Goal: Check status: Check status

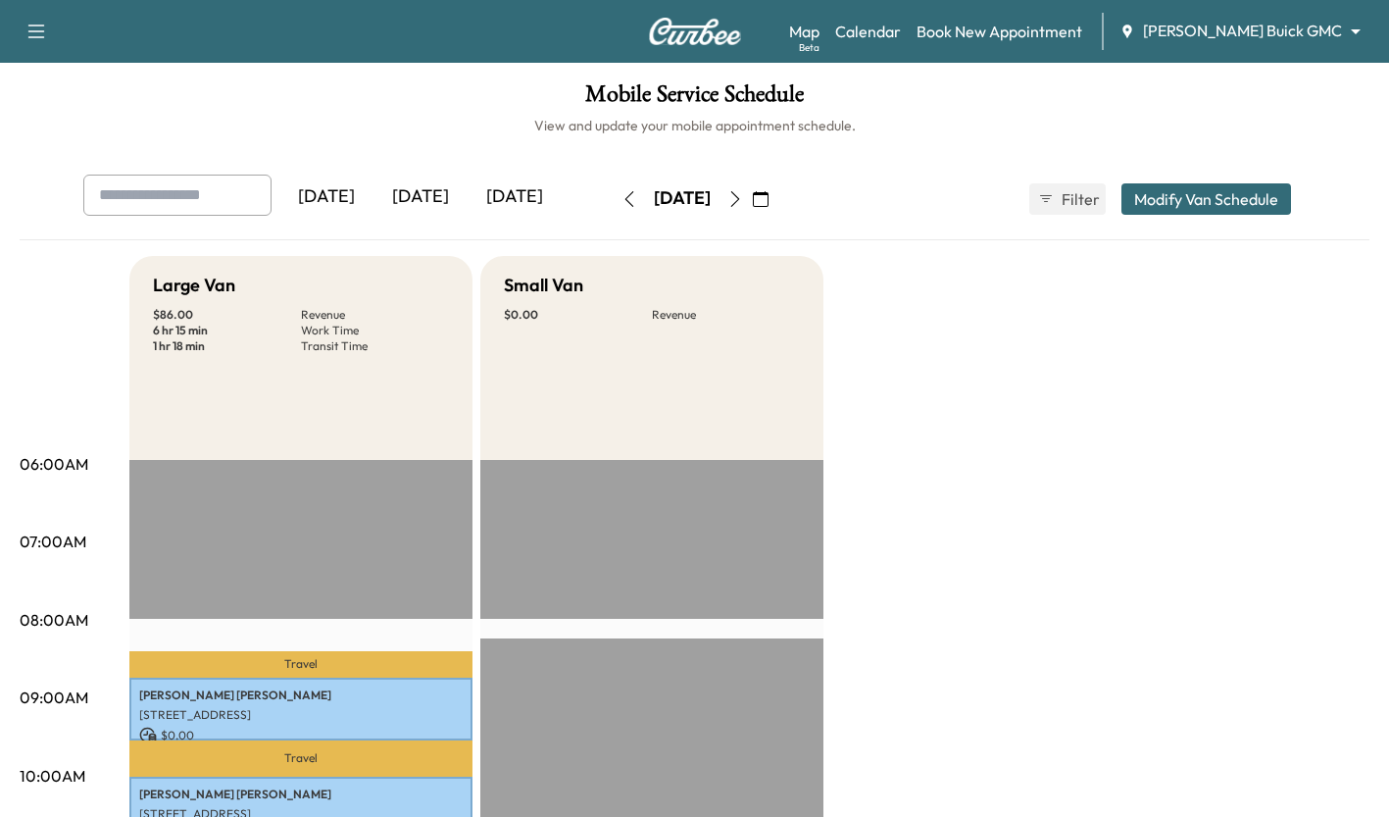
click at [428, 200] on div "[DATE]" at bounding box center [420, 196] width 94 height 45
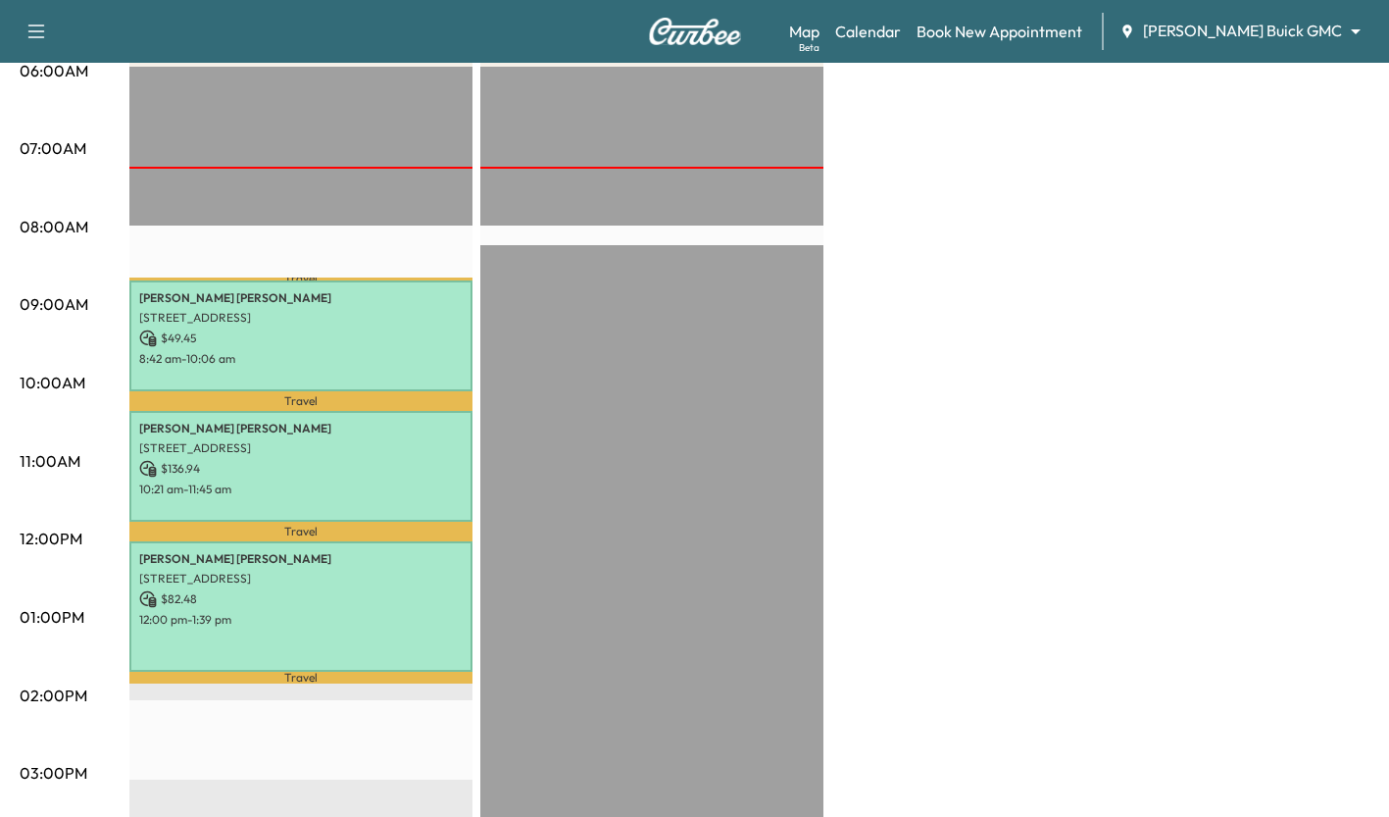
scroll to position [394, 0]
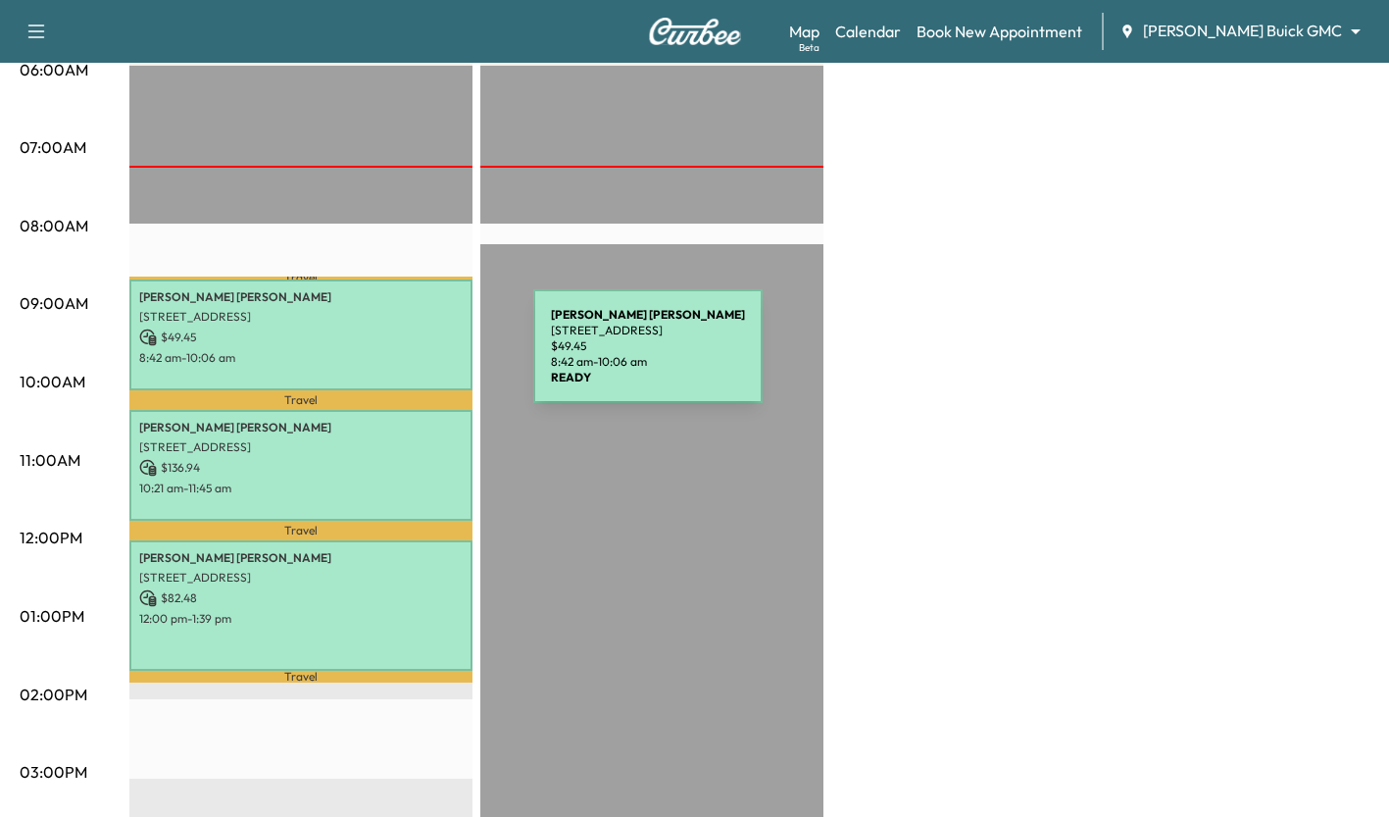
click at [386, 358] on p "8:42 am - 10:06 am" at bounding box center [300, 358] width 323 height 16
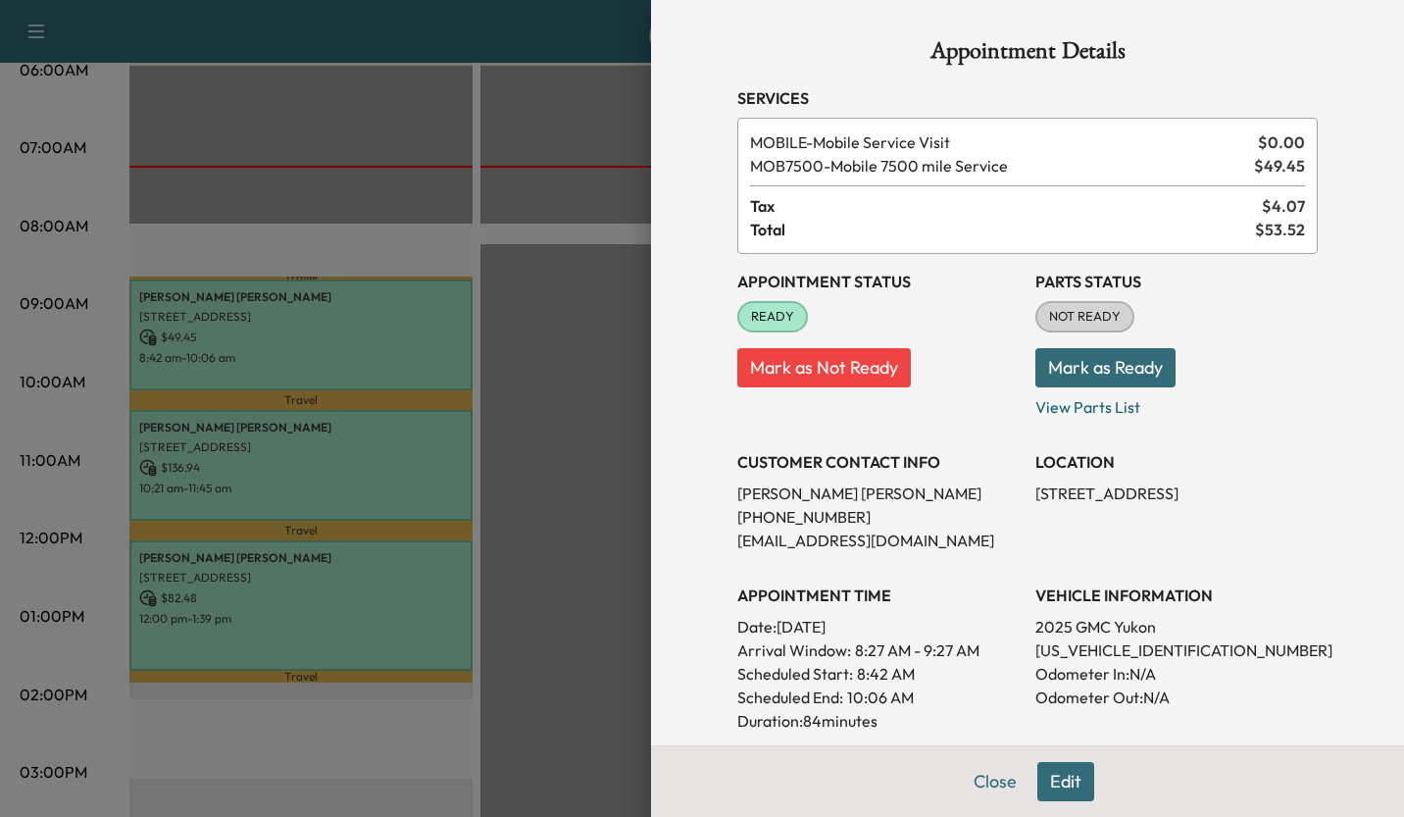
click at [605, 378] on div at bounding box center [702, 408] width 1404 height 817
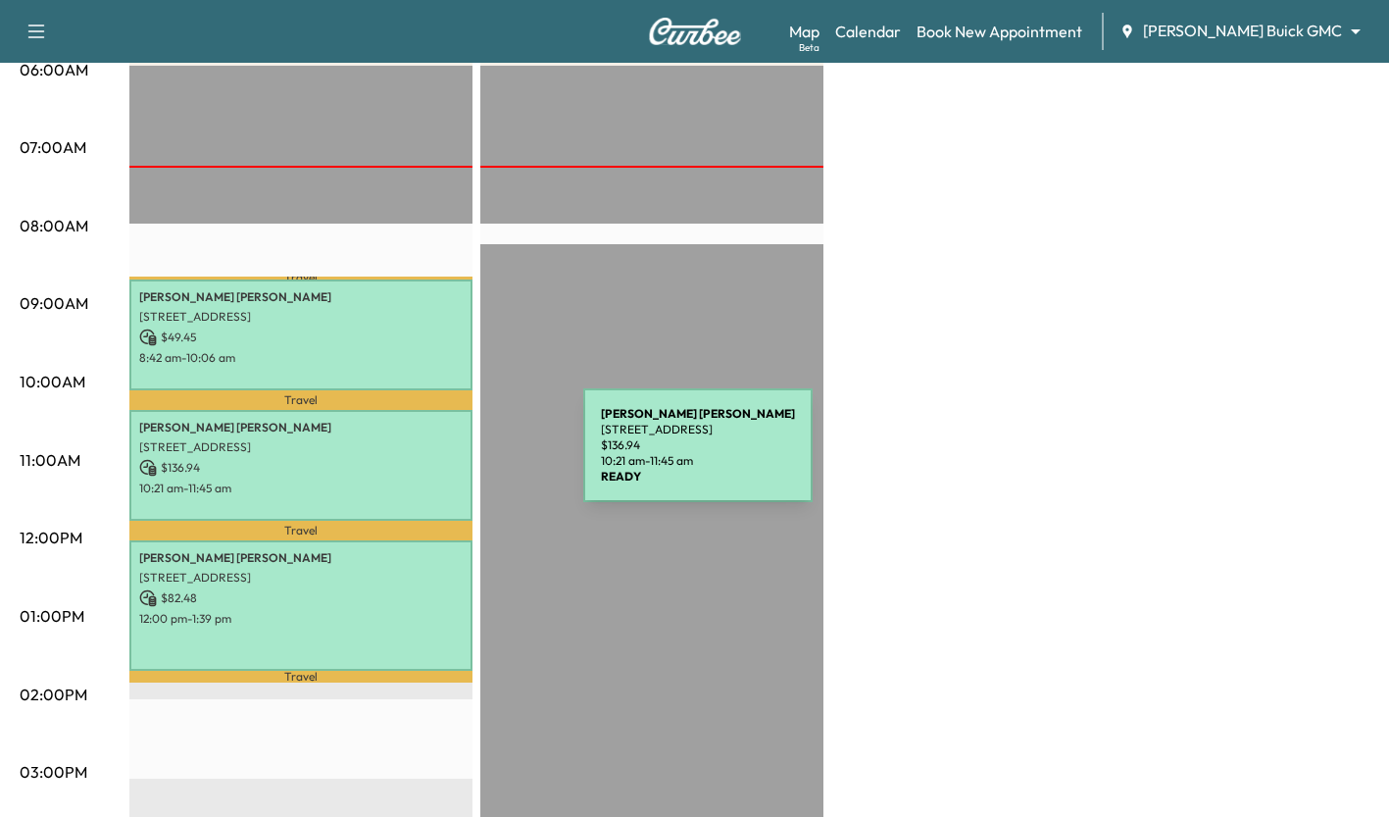
click at [436, 459] on p "$ 136.94" at bounding box center [300, 468] width 323 height 18
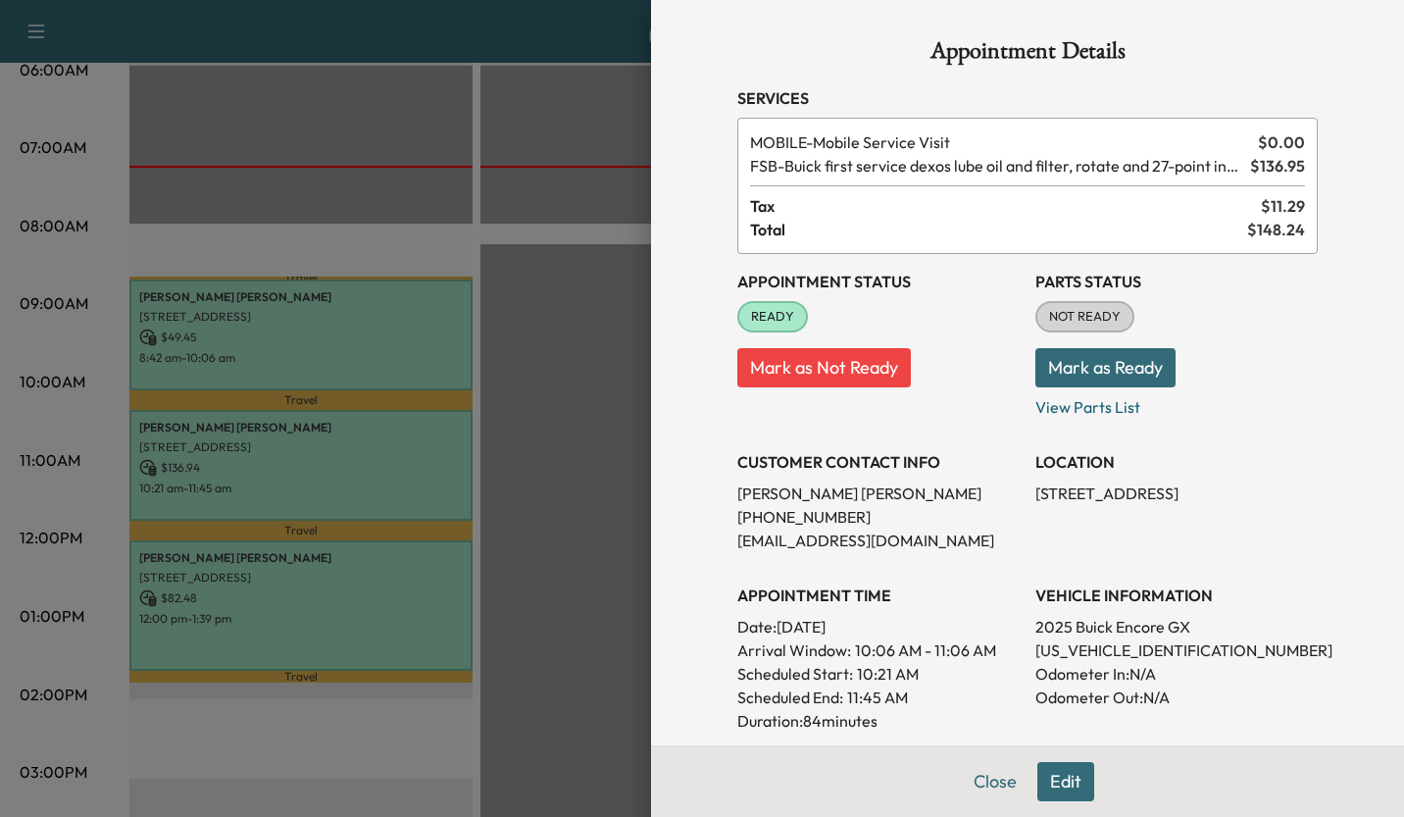
click at [412, 588] on div at bounding box center [702, 408] width 1404 height 817
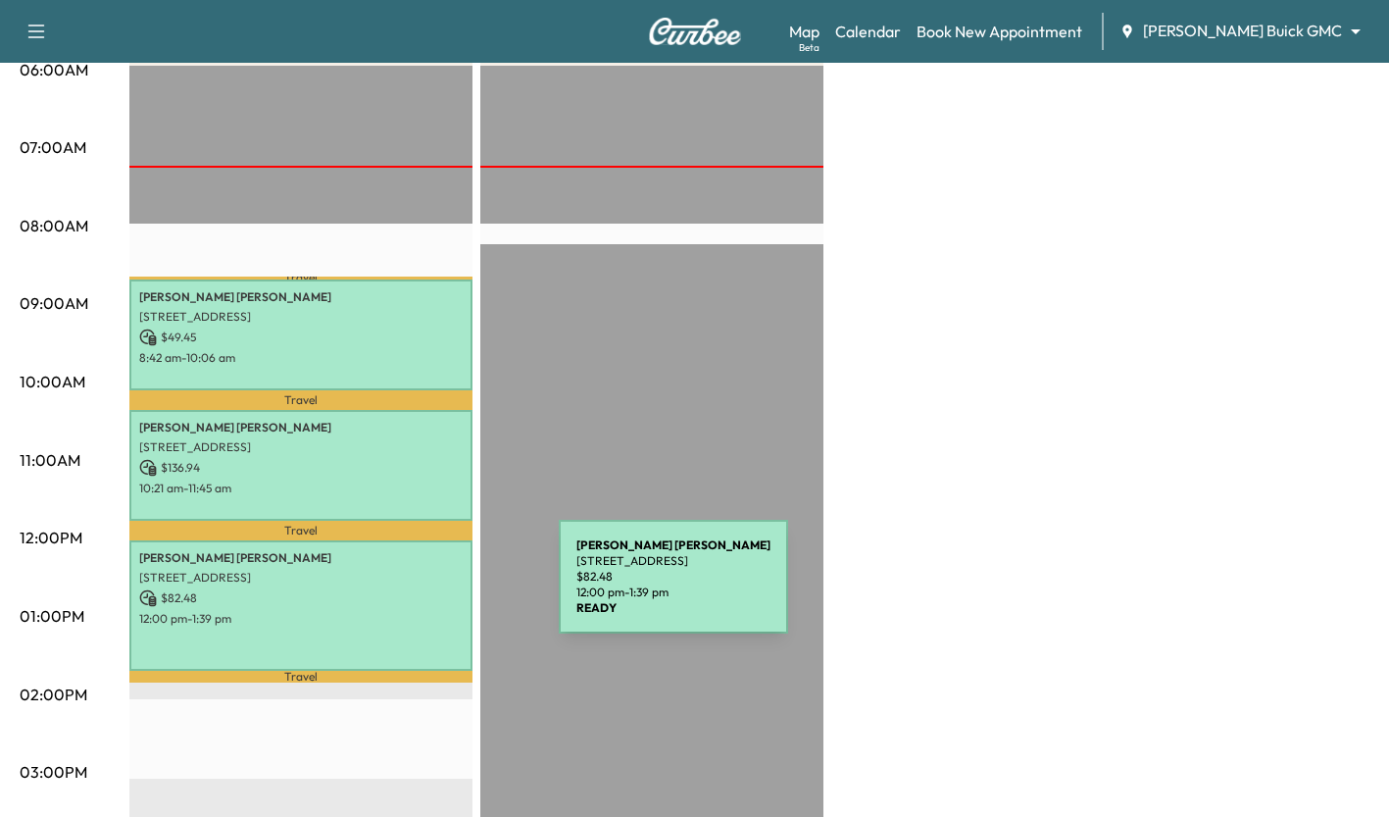
click at [412, 589] on p "$ 82.48" at bounding box center [300, 598] width 323 height 18
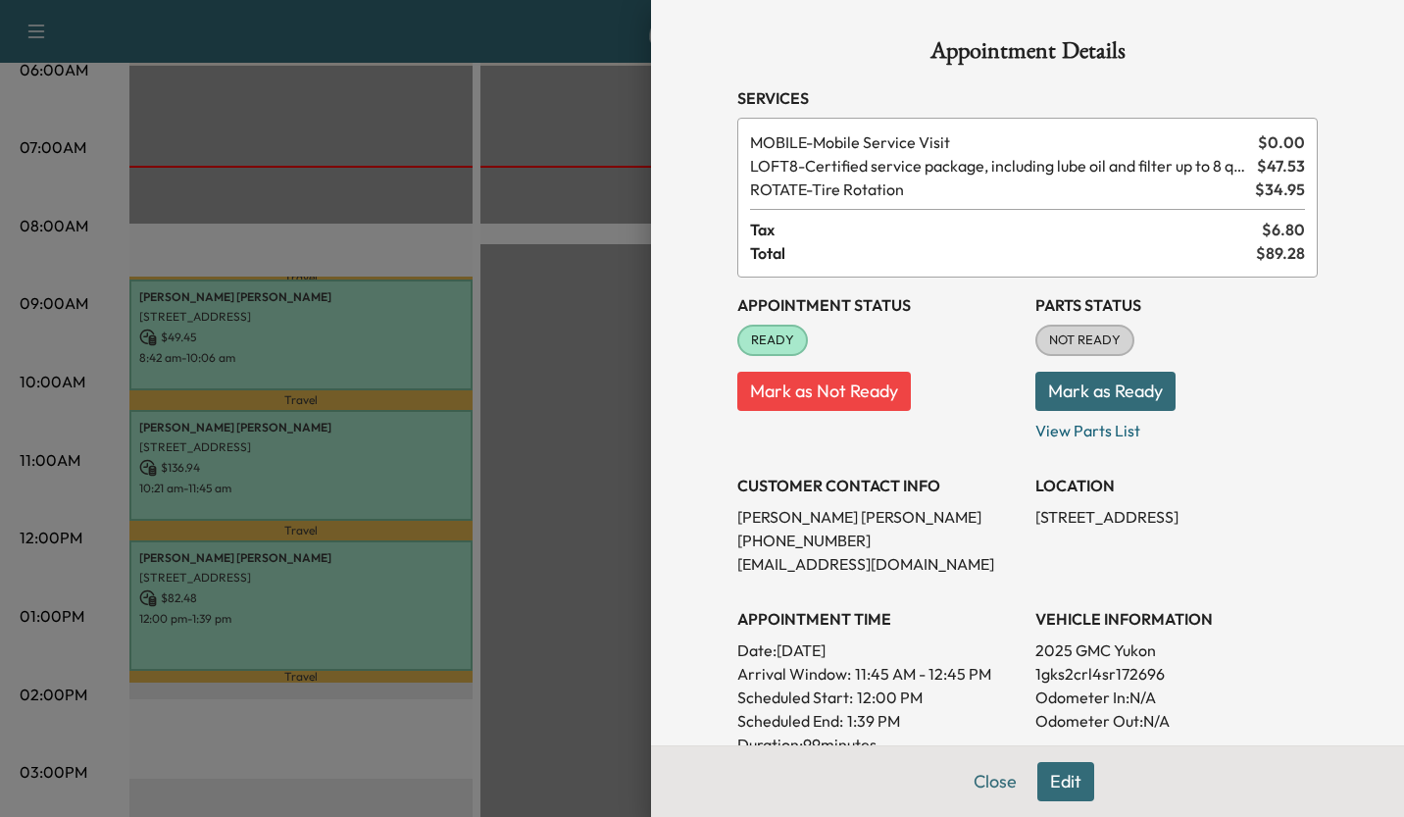
click at [533, 320] on div at bounding box center [702, 408] width 1404 height 817
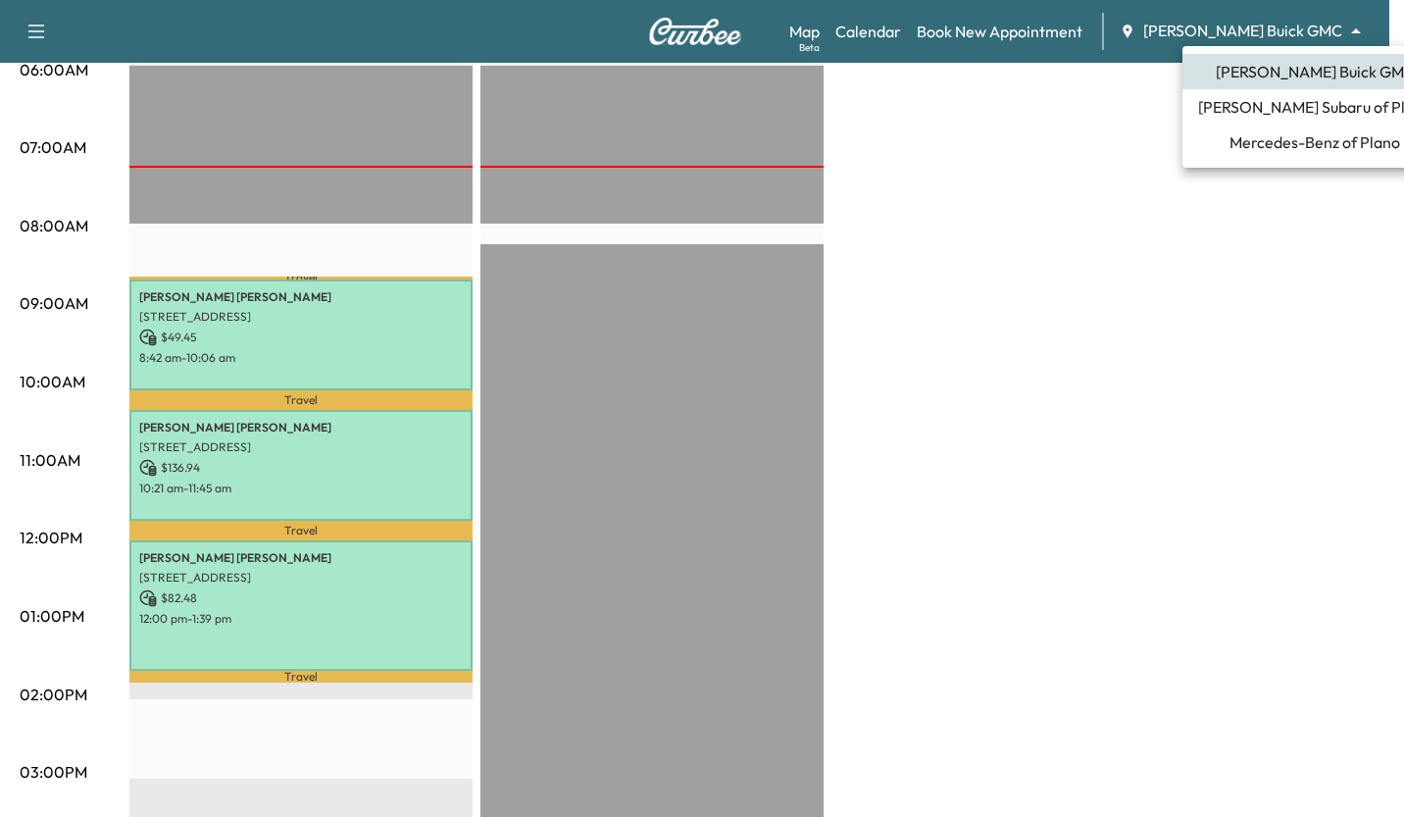
click at [1304, 38] on body "Support Log Out Map Beta Calendar Book New Appointment [PERSON_NAME] Buick GMC …" at bounding box center [702, 14] width 1404 height 817
click at [1304, 38] on div at bounding box center [702, 408] width 1404 height 817
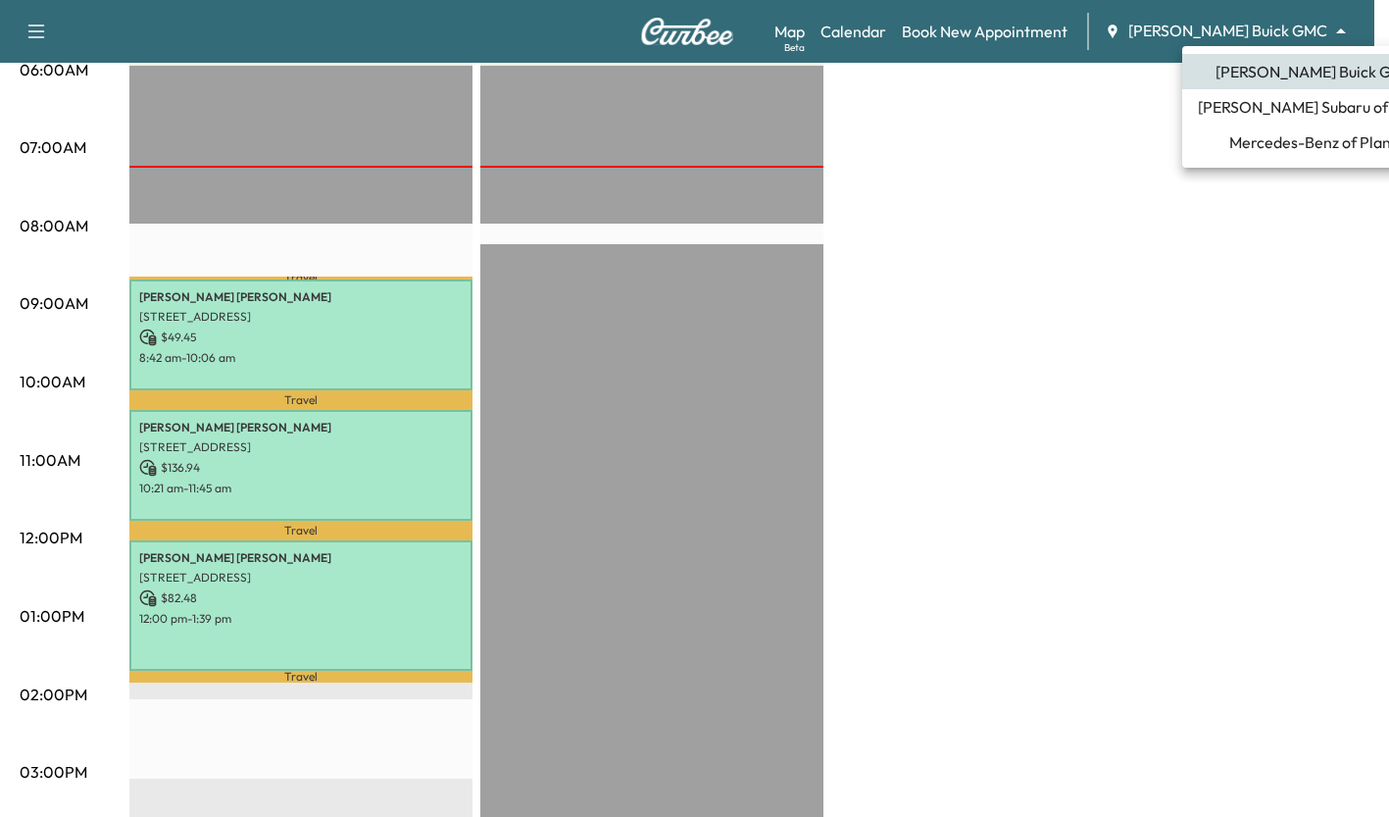
click at [1315, 31] on body "Support Log Out Map Beta Calendar Book New Appointment [PERSON_NAME] Buick GMC …" at bounding box center [694, 14] width 1389 height 817
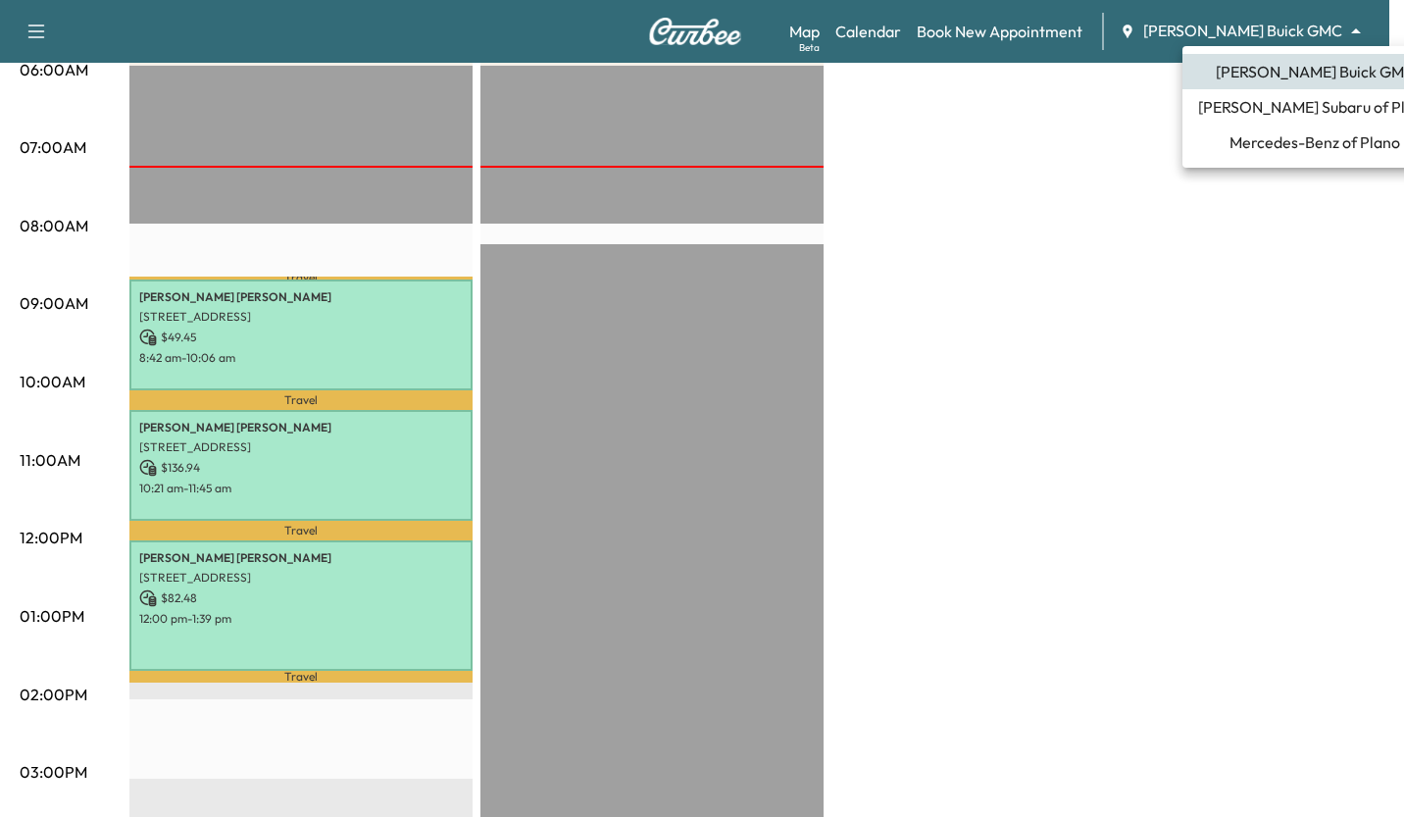
click at [1287, 118] on span "[PERSON_NAME] Subaru of Plano" at bounding box center [1314, 107] width 233 height 24
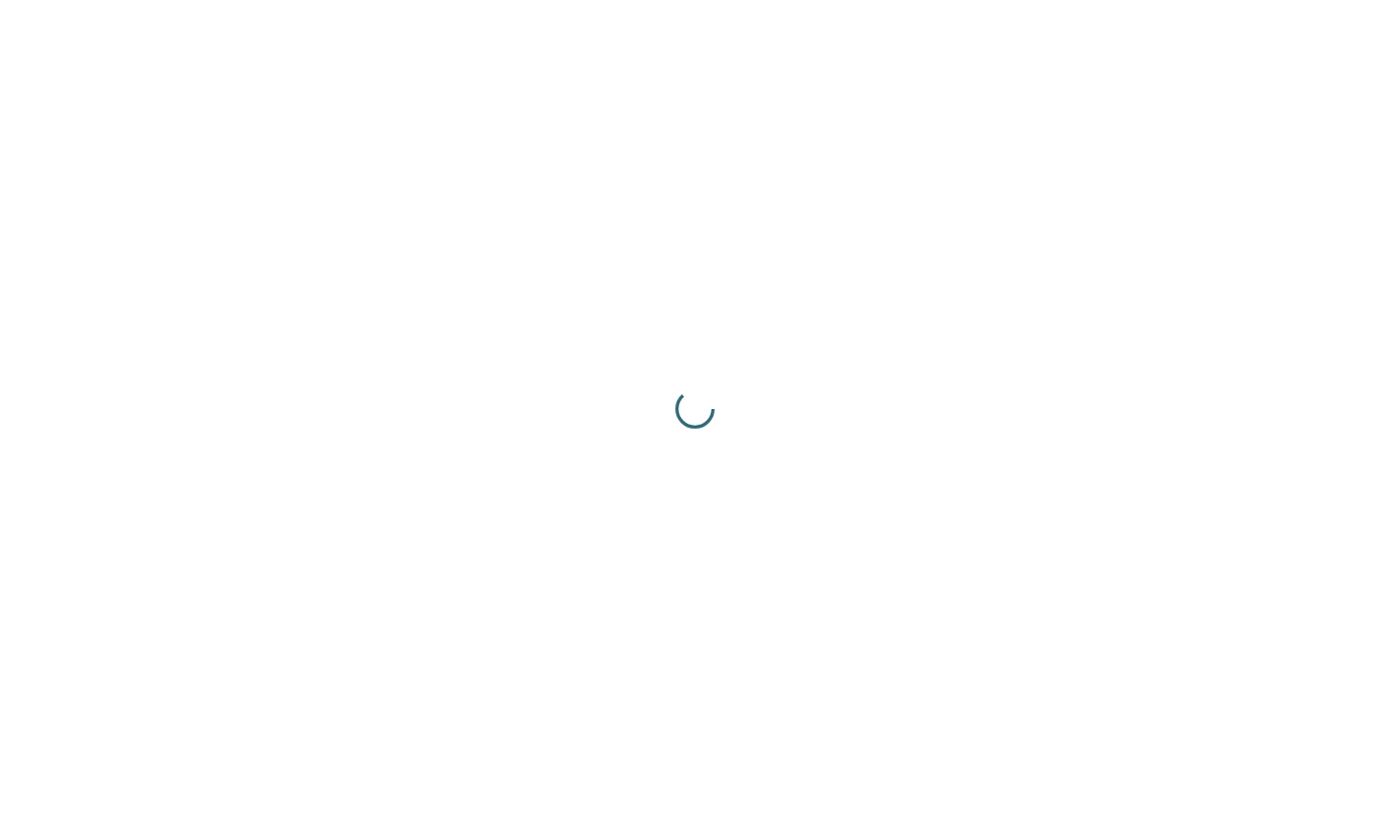
scroll to position [0, 0]
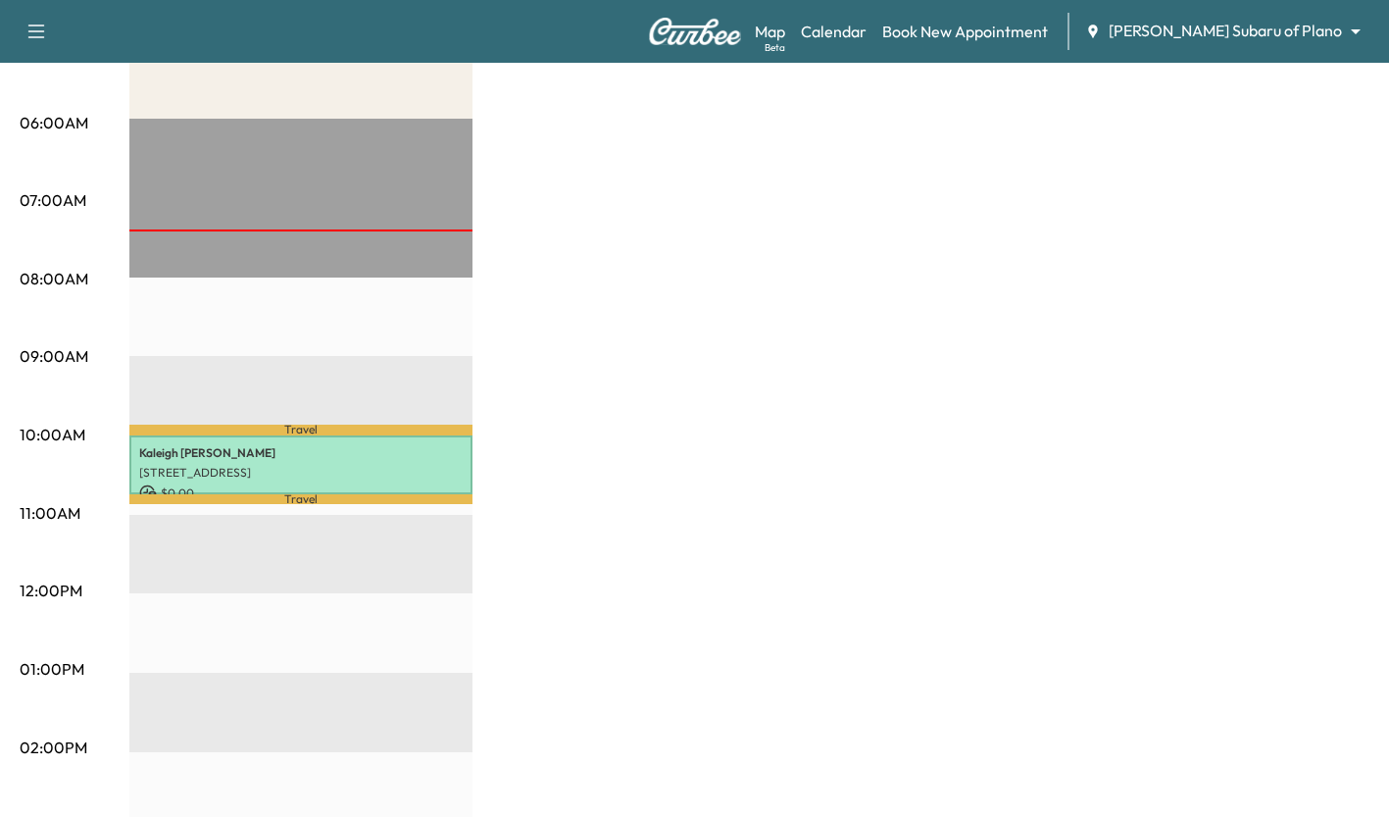
scroll to position [319, 0]
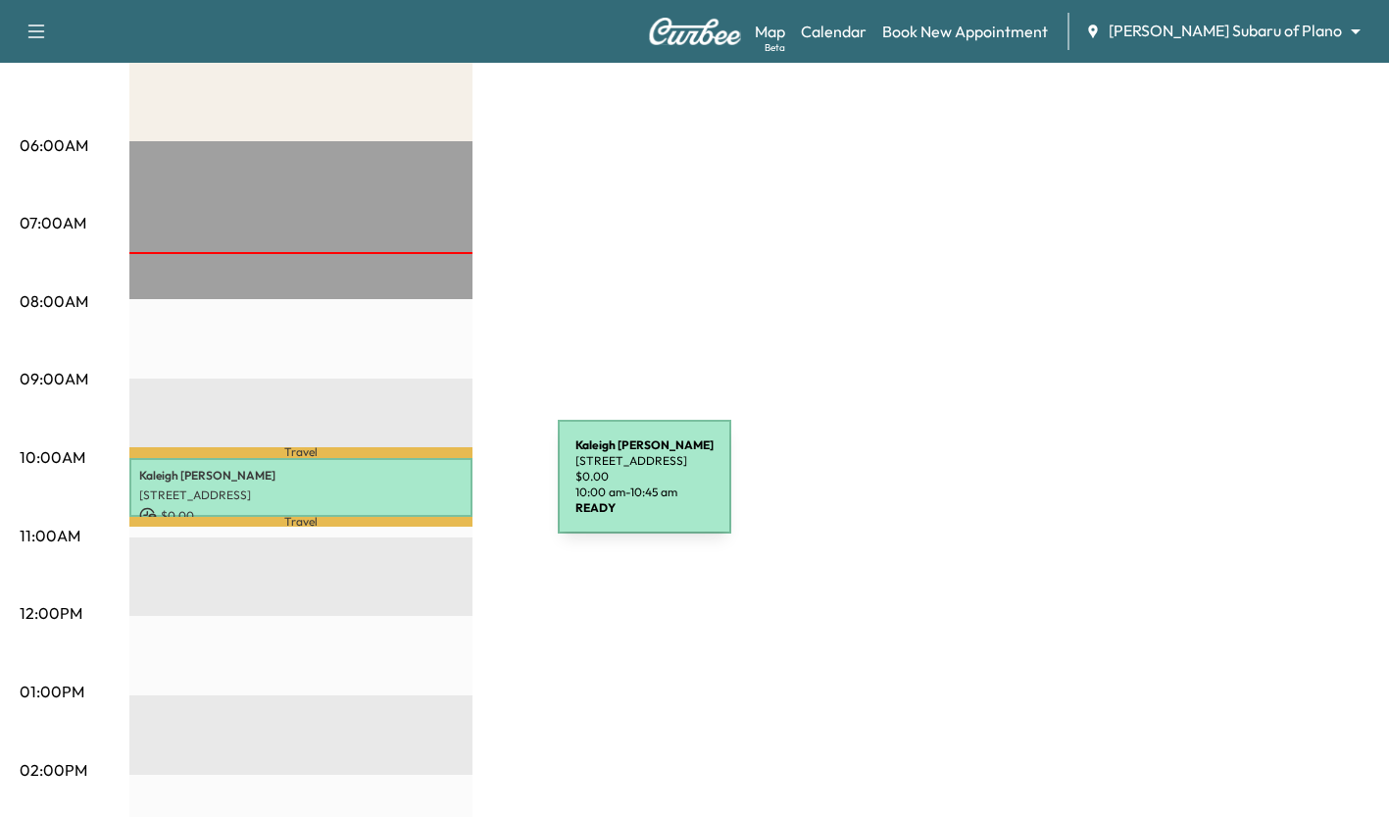
click at [411, 488] on p "[STREET_ADDRESS]" at bounding box center [300, 495] width 323 height 16
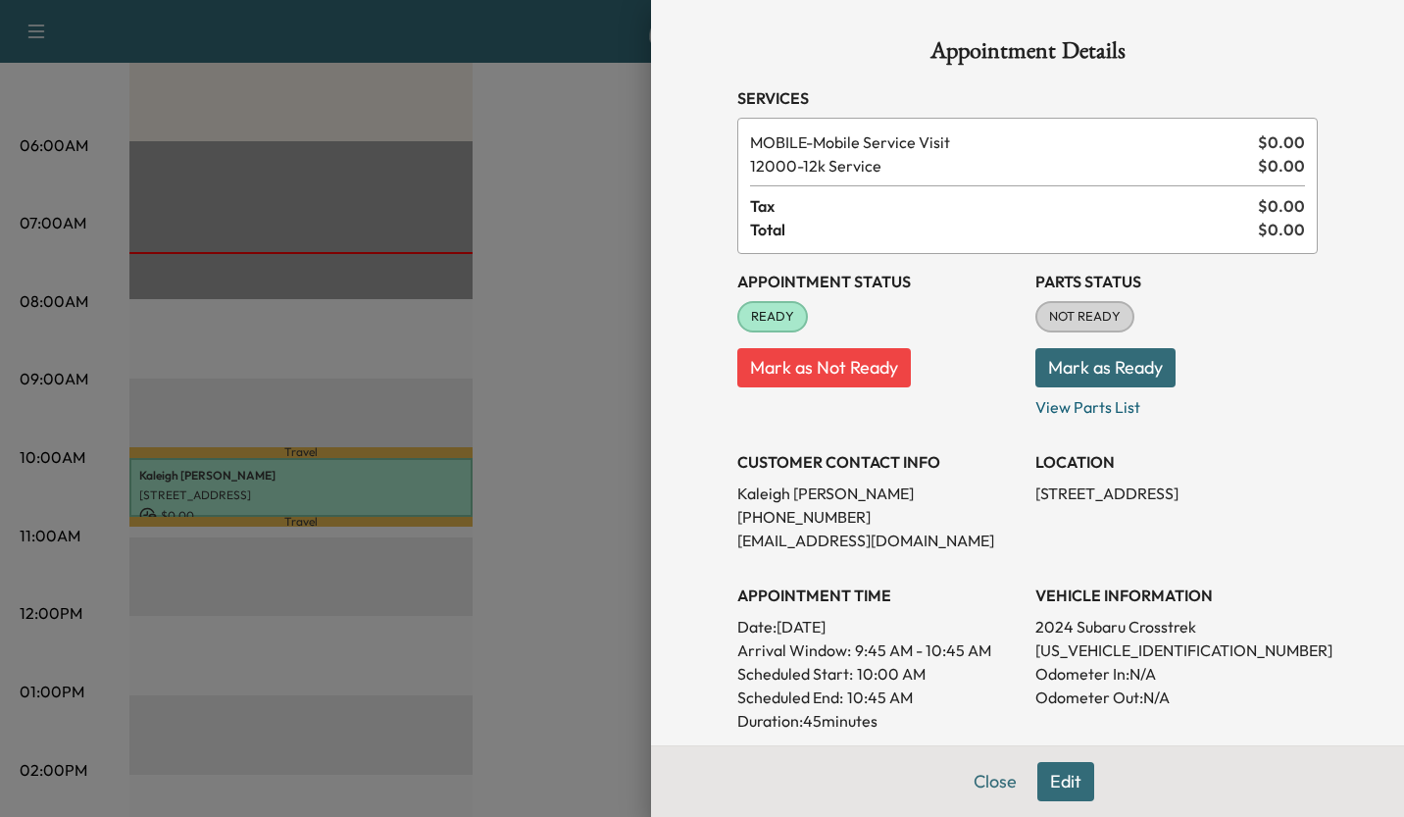
click at [547, 520] on div at bounding box center [702, 408] width 1404 height 817
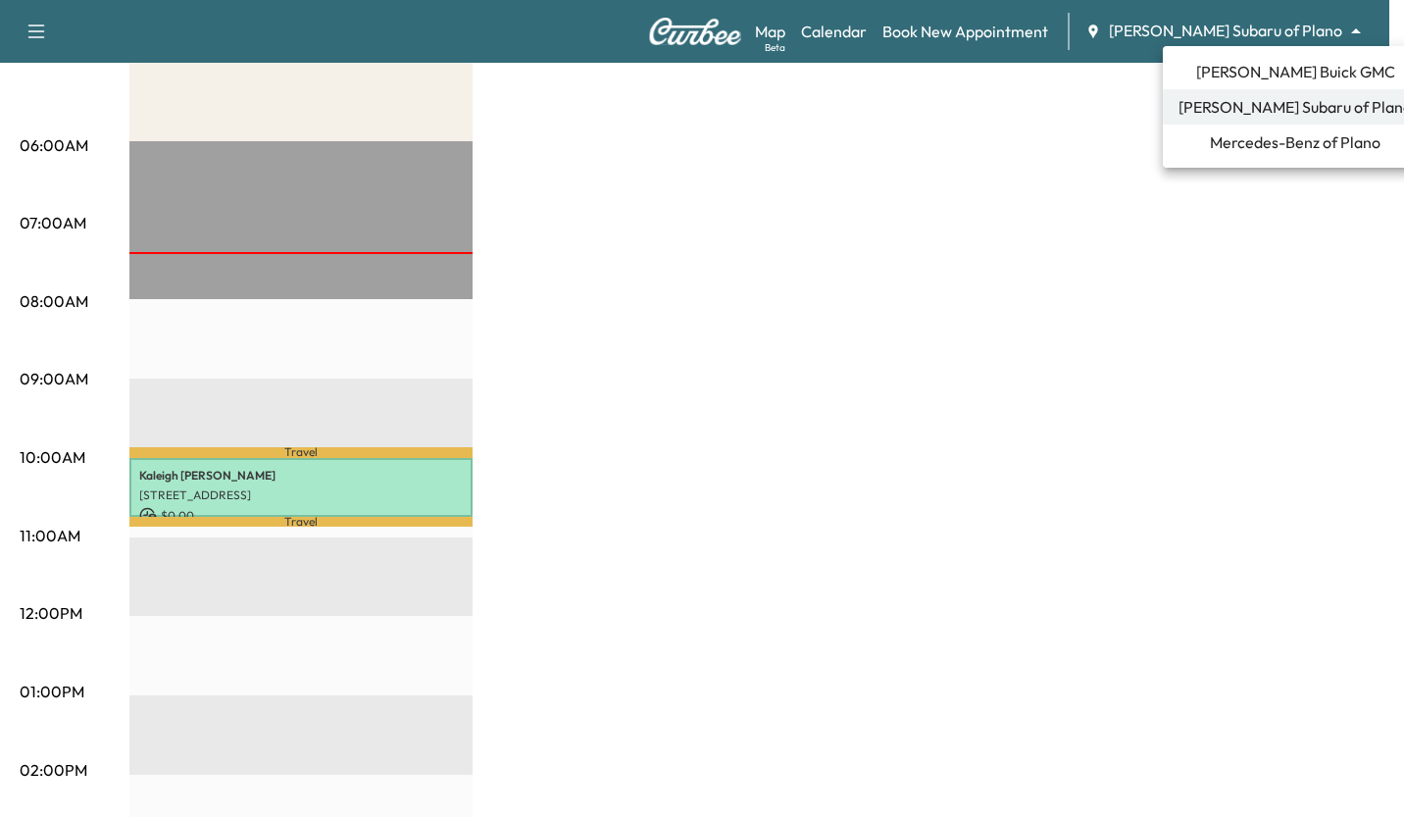
click at [1297, 30] on body "Support Log Out Map Beta Calendar Book New Appointment [PERSON_NAME] Subaru of …" at bounding box center [702, 89] width 1404 height 817
click at [1240, 142] on span "Mercedes-Benz of Plano" at bounding box center [1295, 142] width 171 height 24
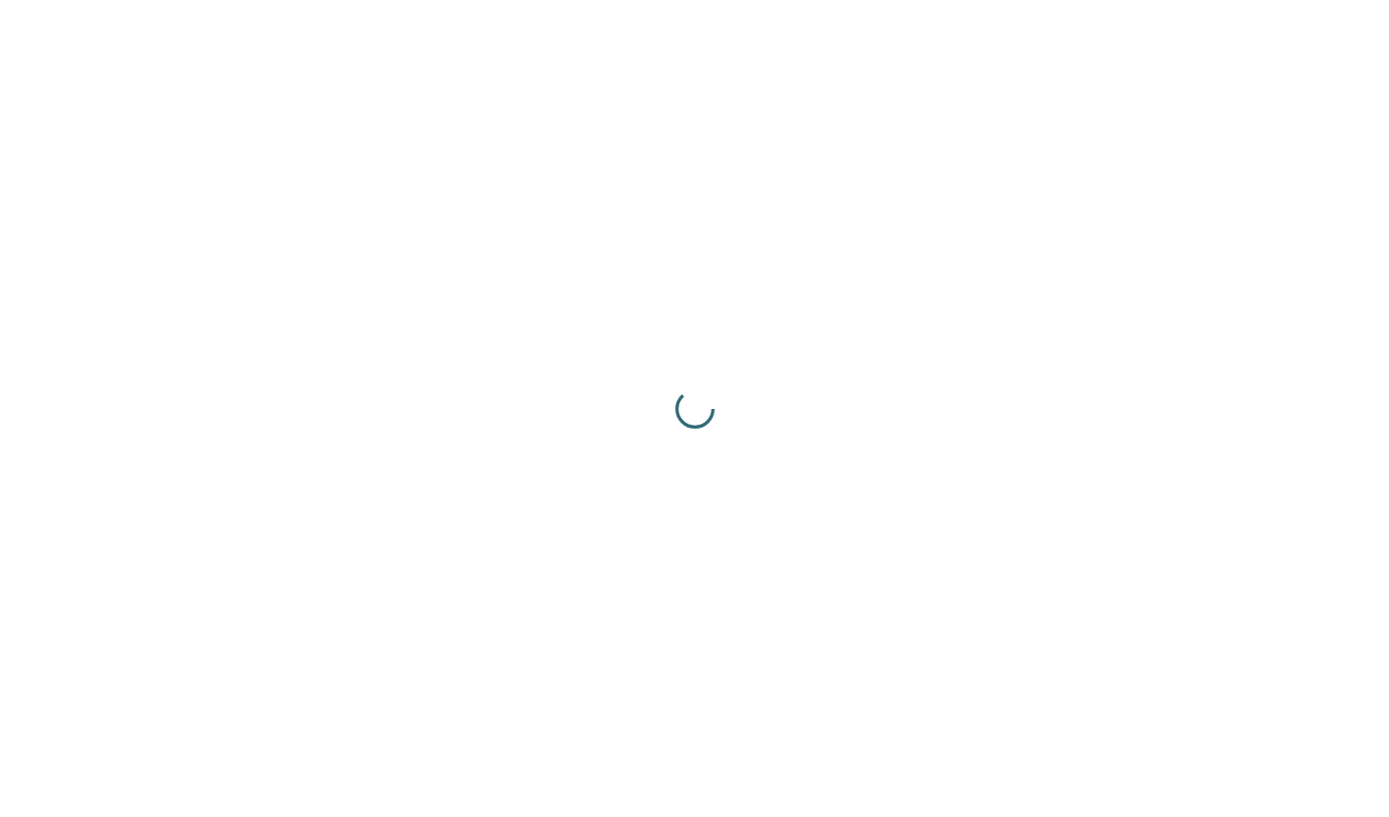
scroll to position [0, 0]
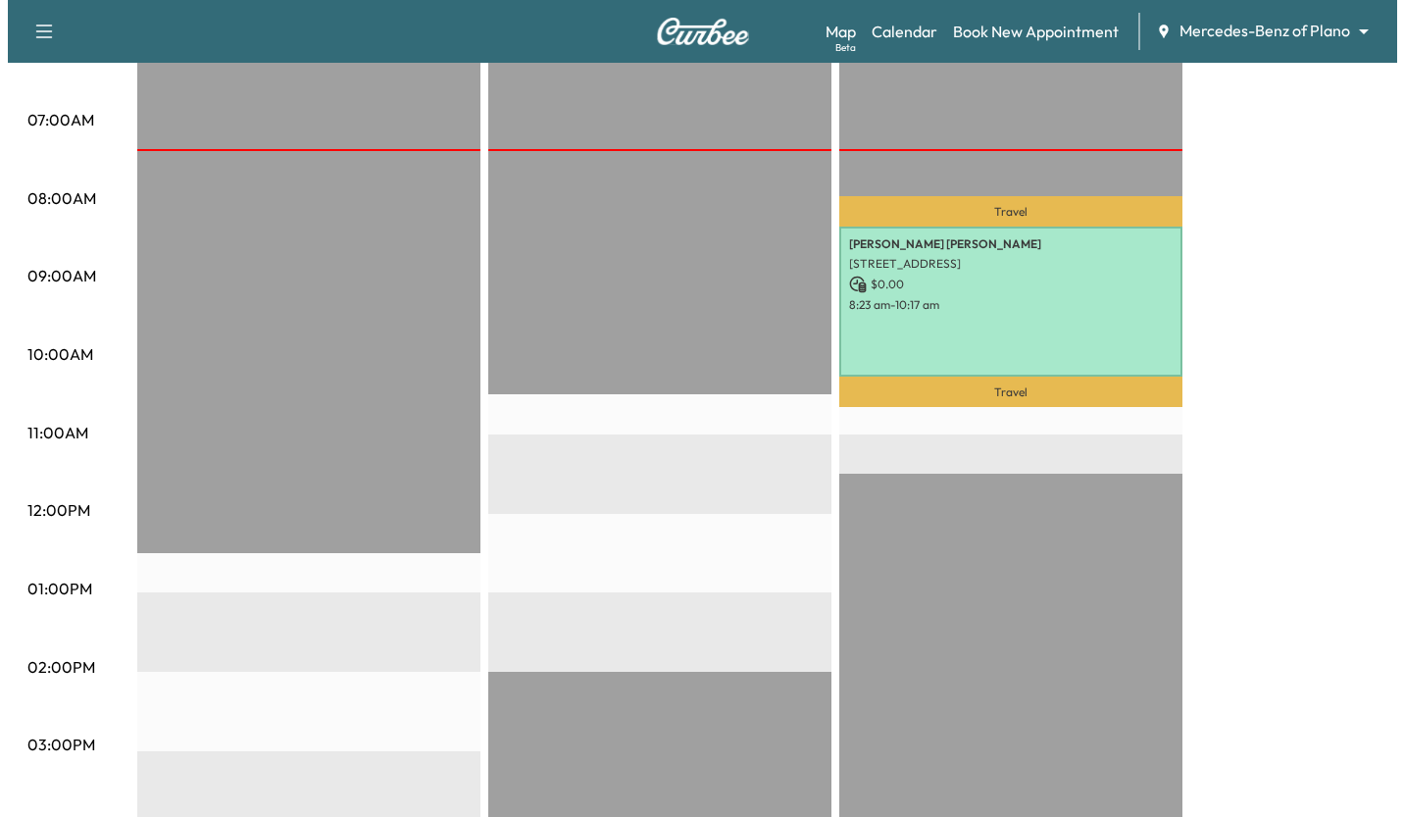
scroll to position [425, 0]
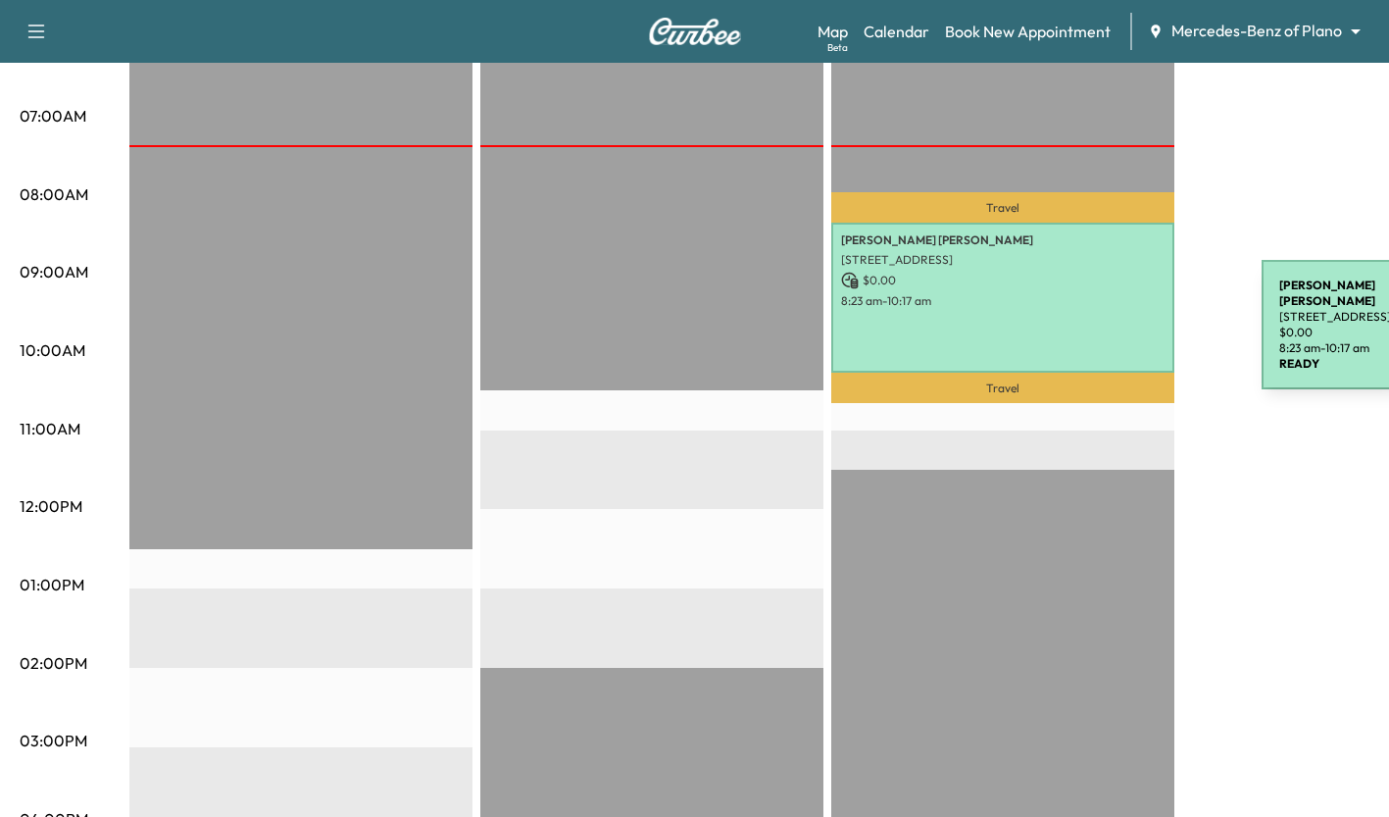
click at [1115, 328] on div "[PERSON_NAME] [STREET_ADDRESS] $ 0.00 8:23 am - 10:17 am" at bounding box center [1002, 298] width 343 height 150
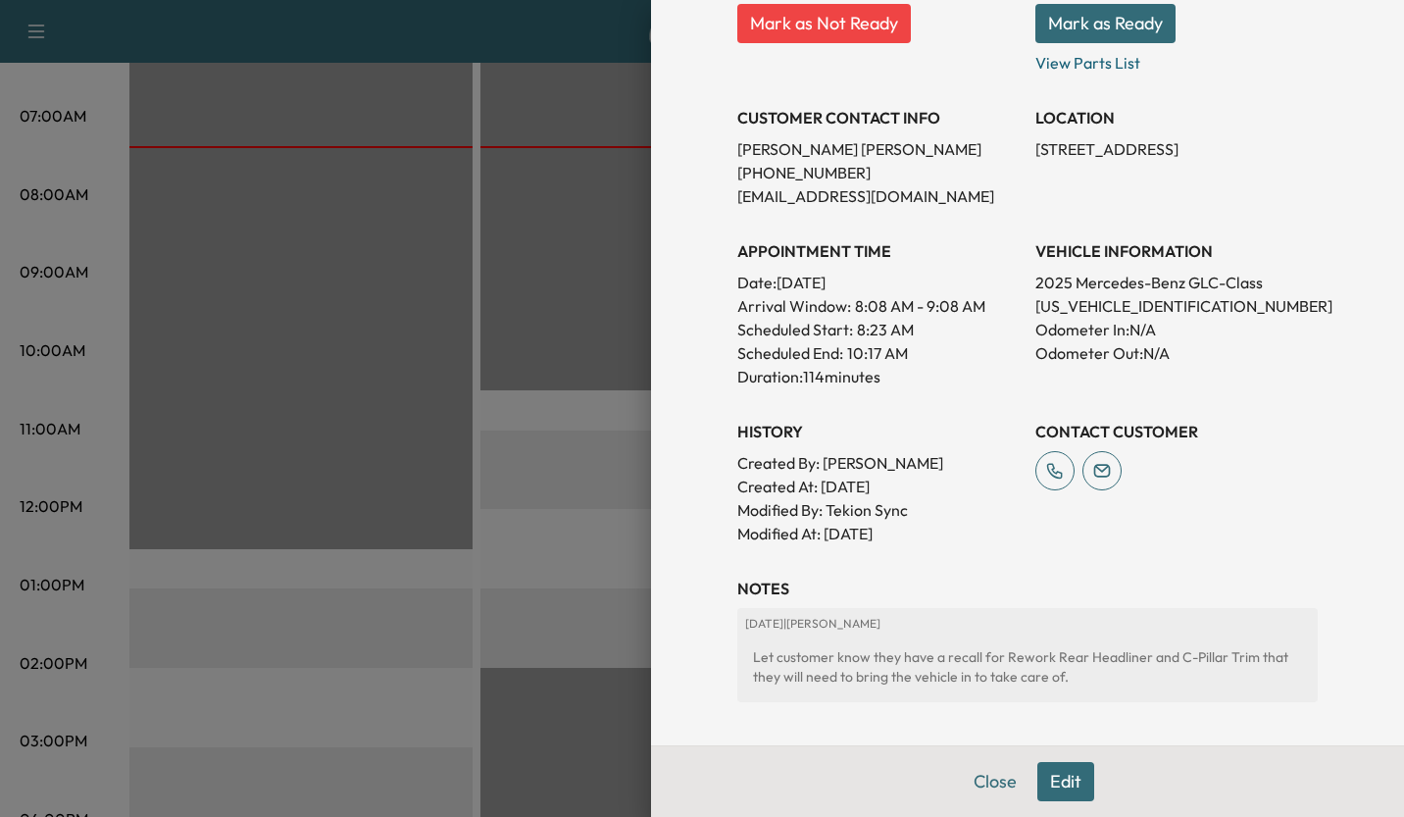
scroll to position [524, 0]
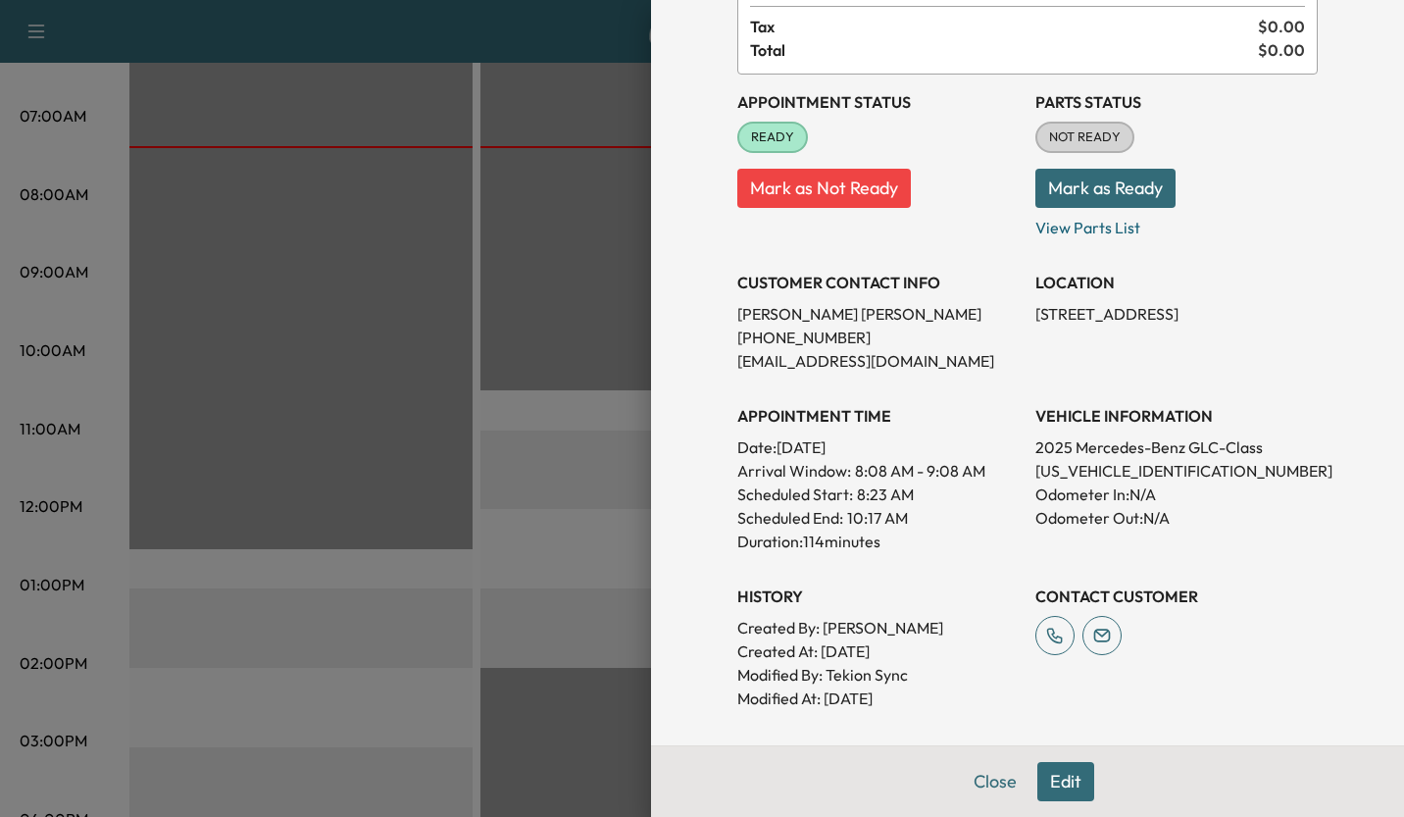
click at [1245, 163] on p "Mark as Ready" at bounding box center [1176, 180] width 282 height 55
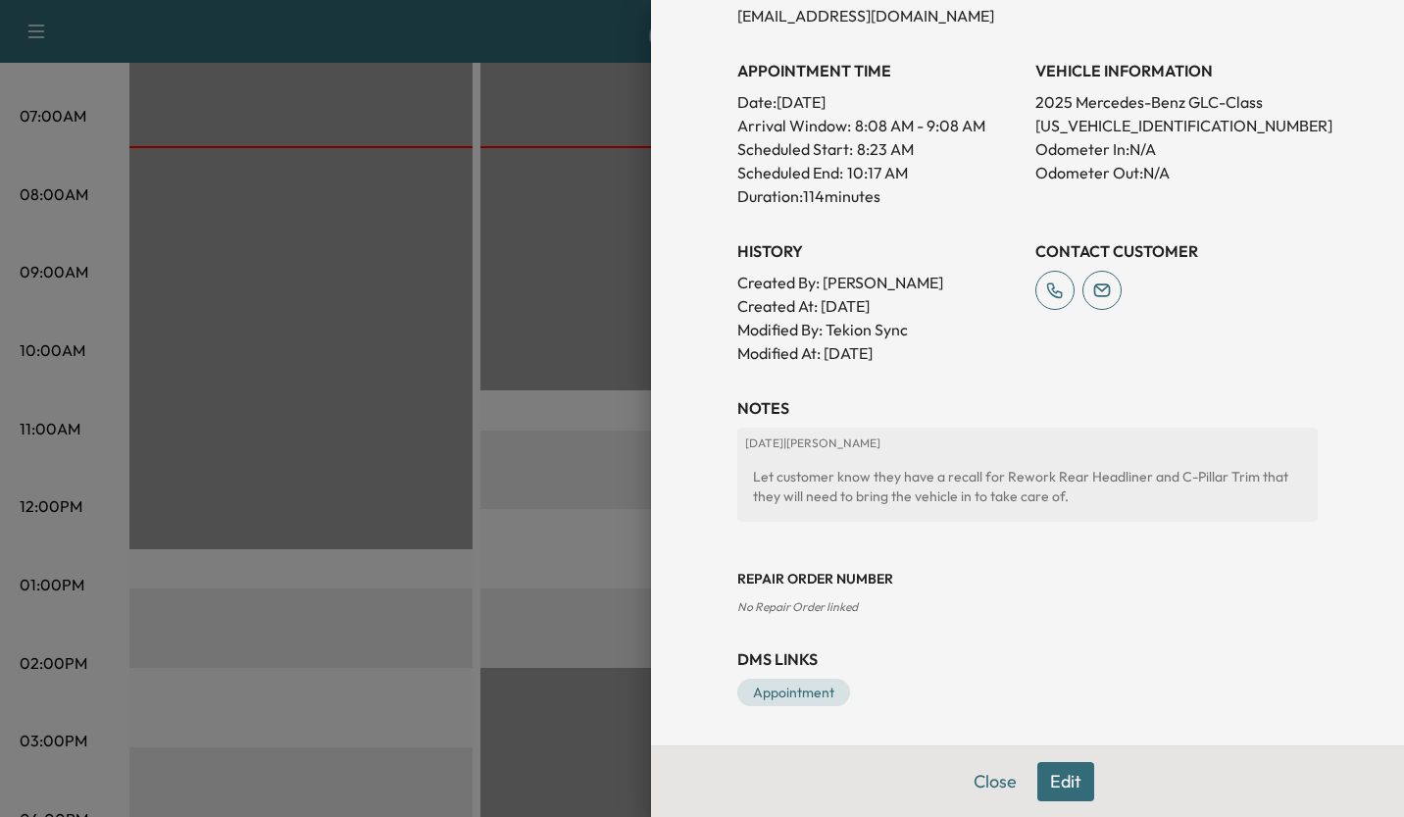
click at [551, 214] on div at bounding box center [702, 408] width 1404 height 817
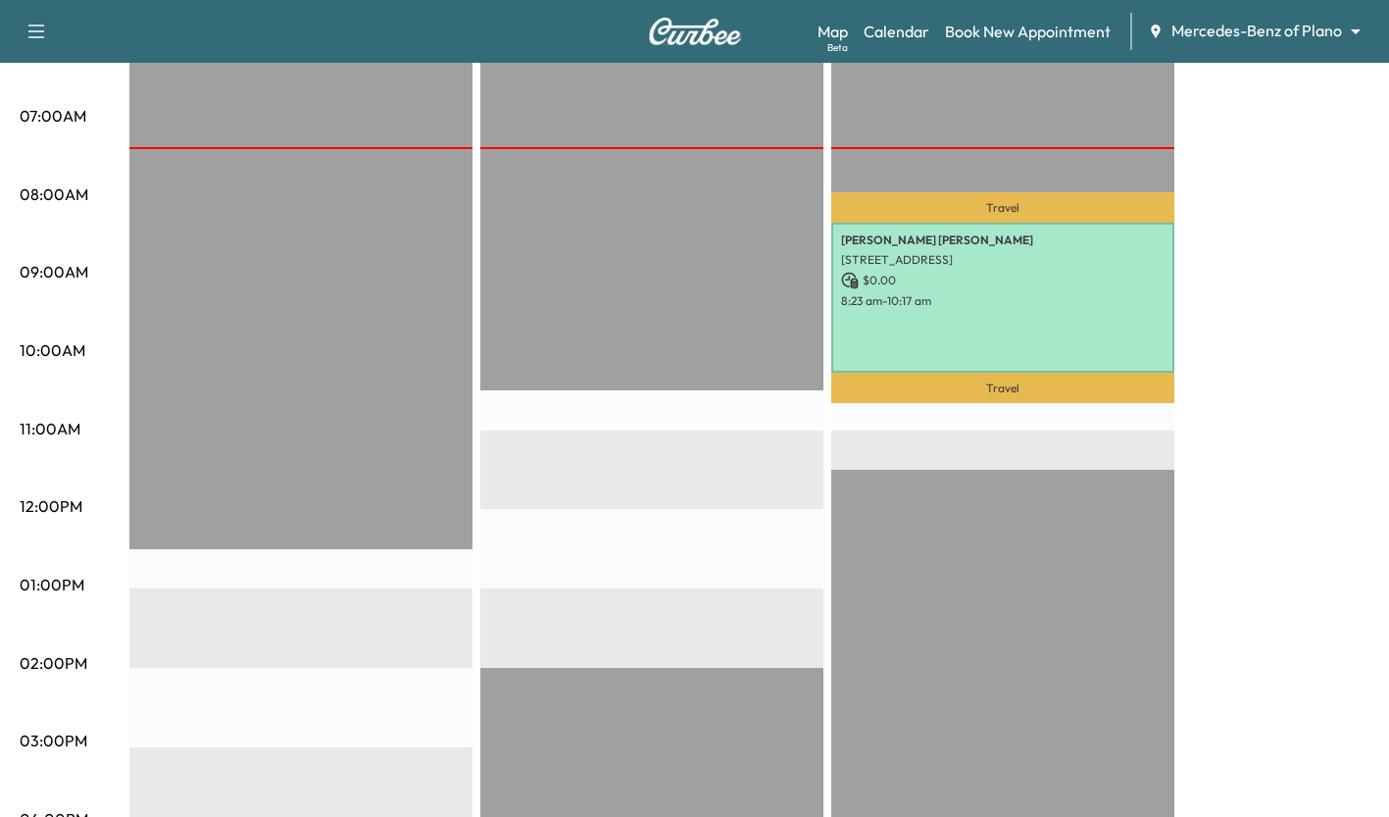
scroll to position [0, 0]
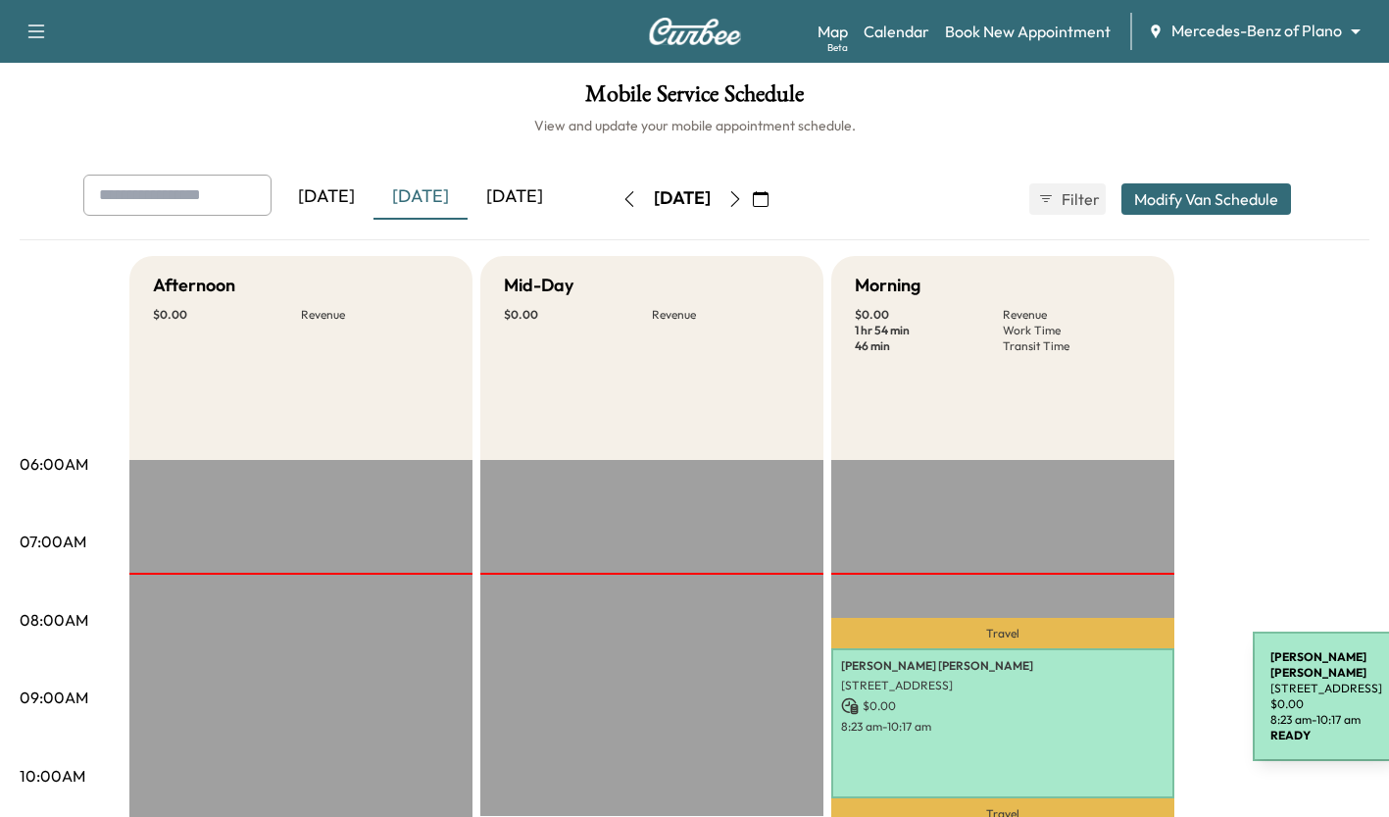
click at [1106, 700] on p "$ 0.00" at bounding box center [1002, 706] width 323 height 18
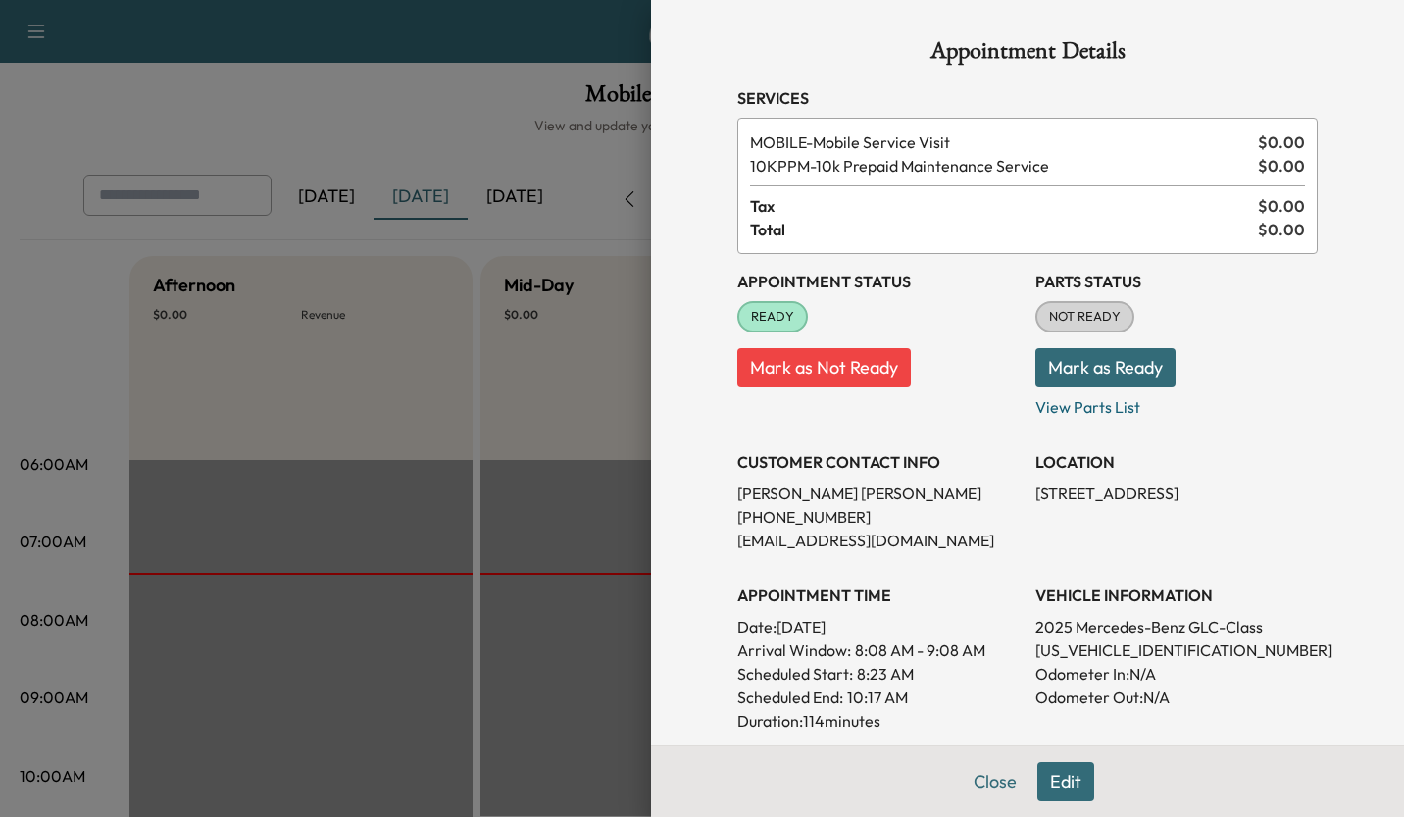
click at [545, 406] on div at bounding box center [702, 408] width 1404 height 817
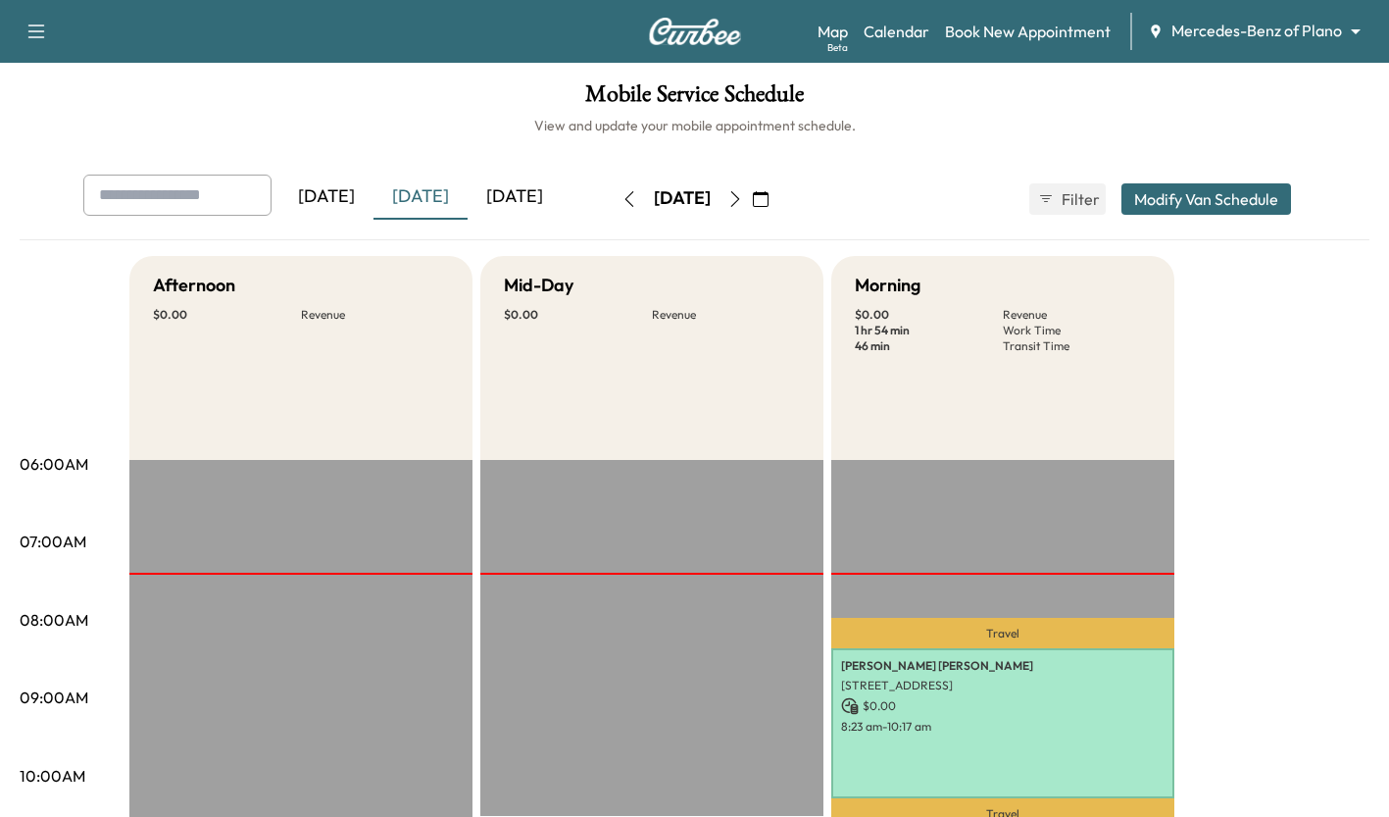
click at [1260, 43] on div "Map Beta Calendar Book New Appointment Mercedes-Benz of Plano ******** ​" at bounding box center [1096, 31] width 556 height 37
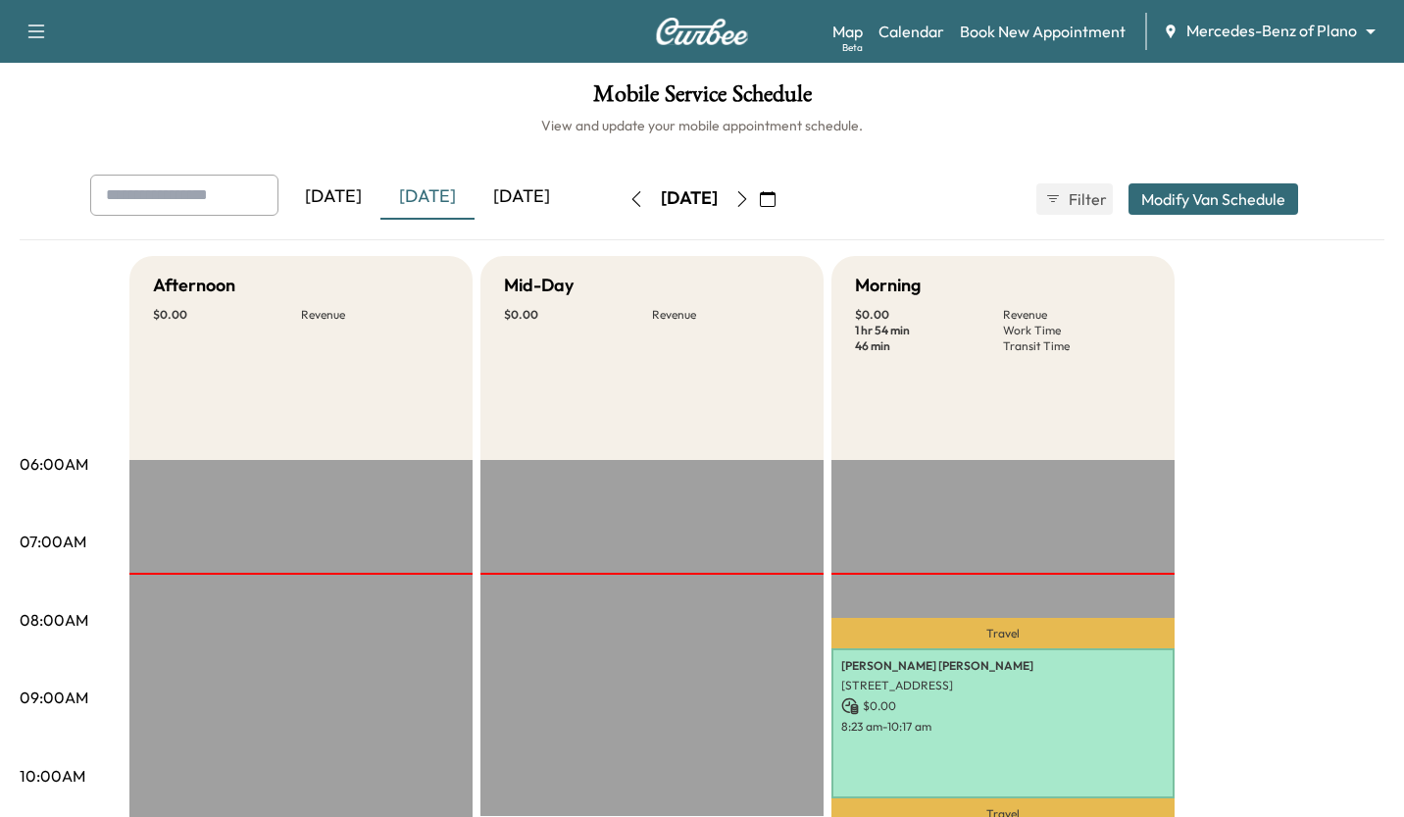
click at [1298, 40] on body "Support Log Out Map Beta Calendar Book New Appointment Mercedes-Benz of Plano *…" at bounding box center [702, 408] width 1404 height 817
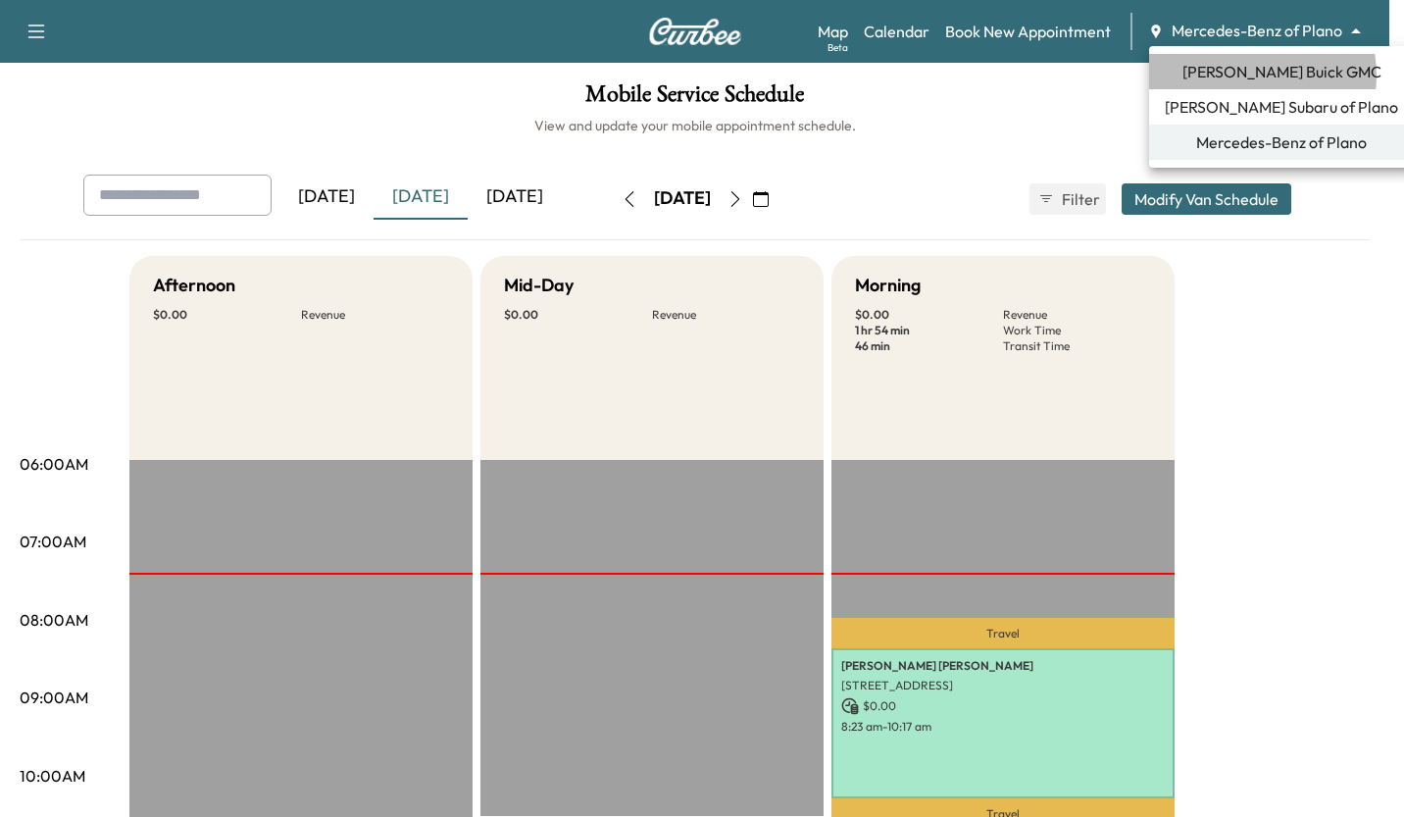
click at [1235, 75] on span "[PERSON_NAME] Buick GMC" at bounding box center [1281, 72] width 199 height 24
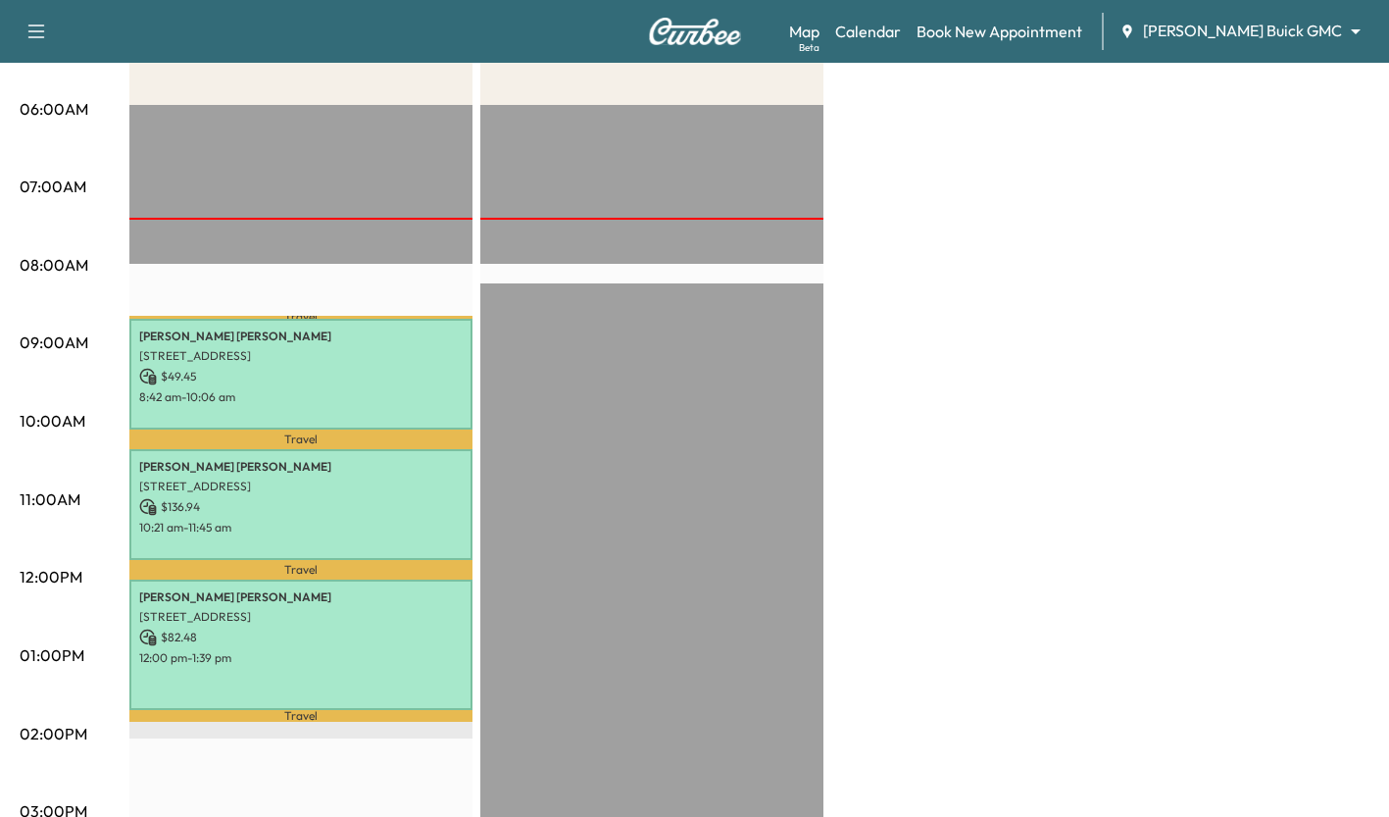
scroll to position [356, 0]
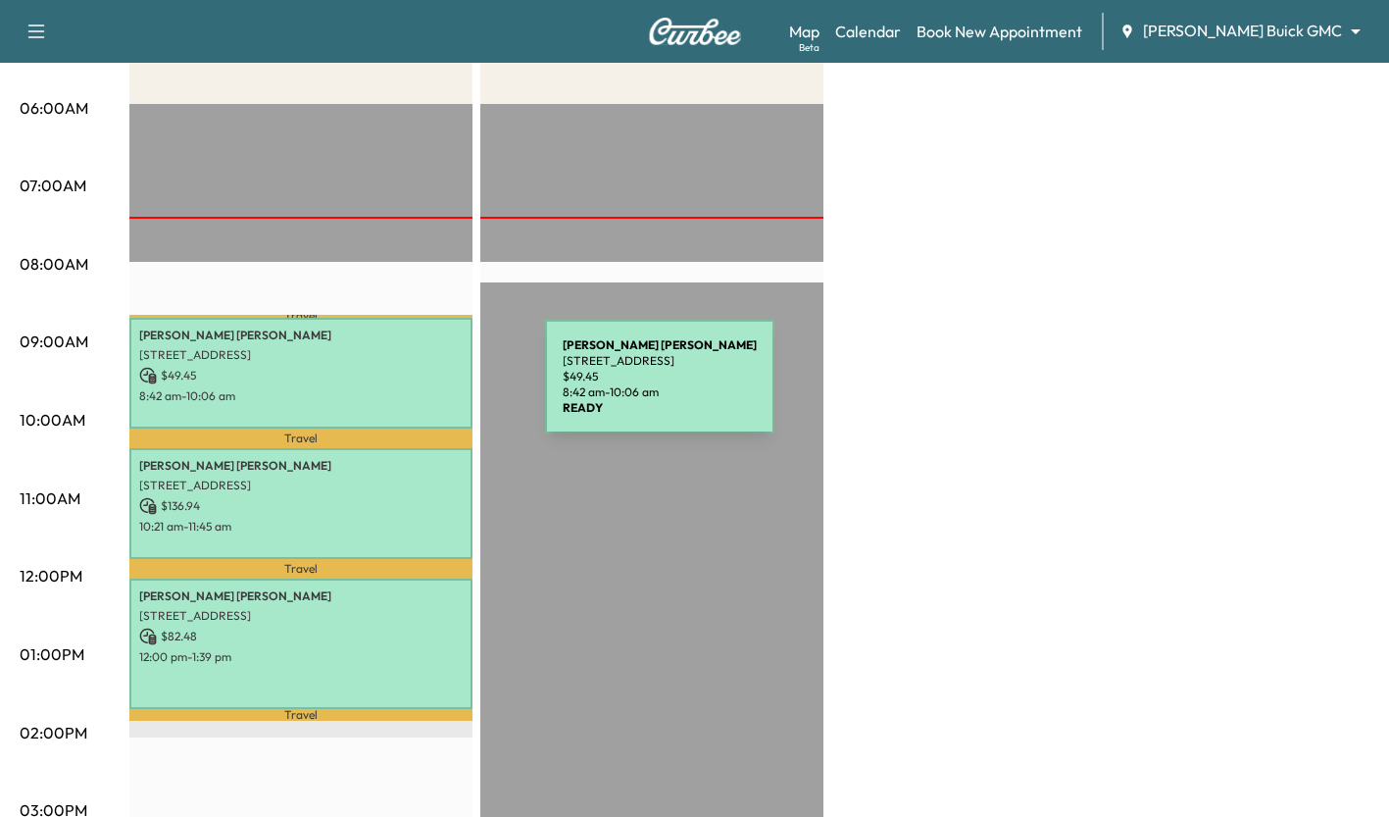
click at [398, 388] on p "8:42 am - 10:06 am" at bounding box center [300, 396] width 323 height 16
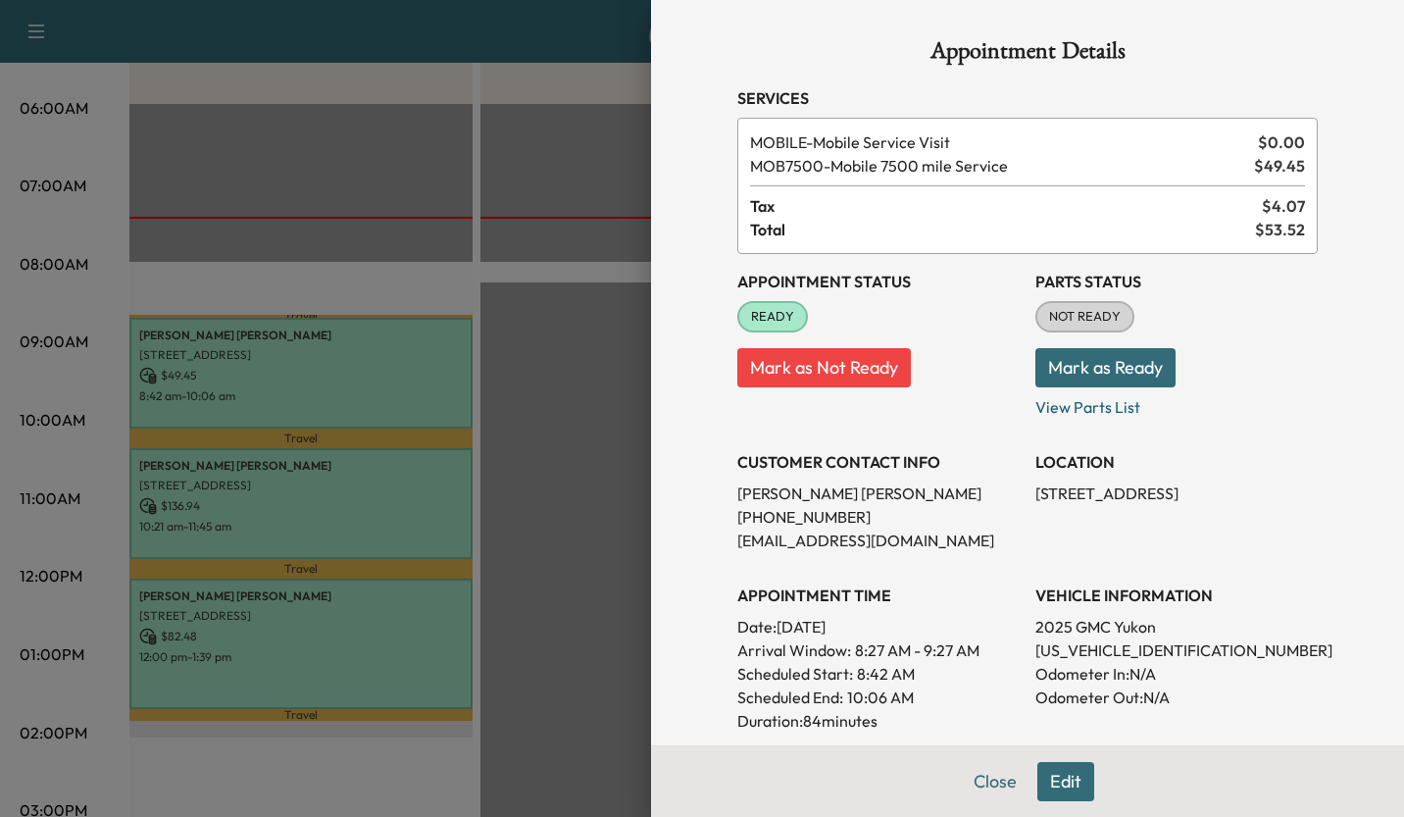
click at [558, 372] on div at bounding box center [702, 408] width 1404 height 817
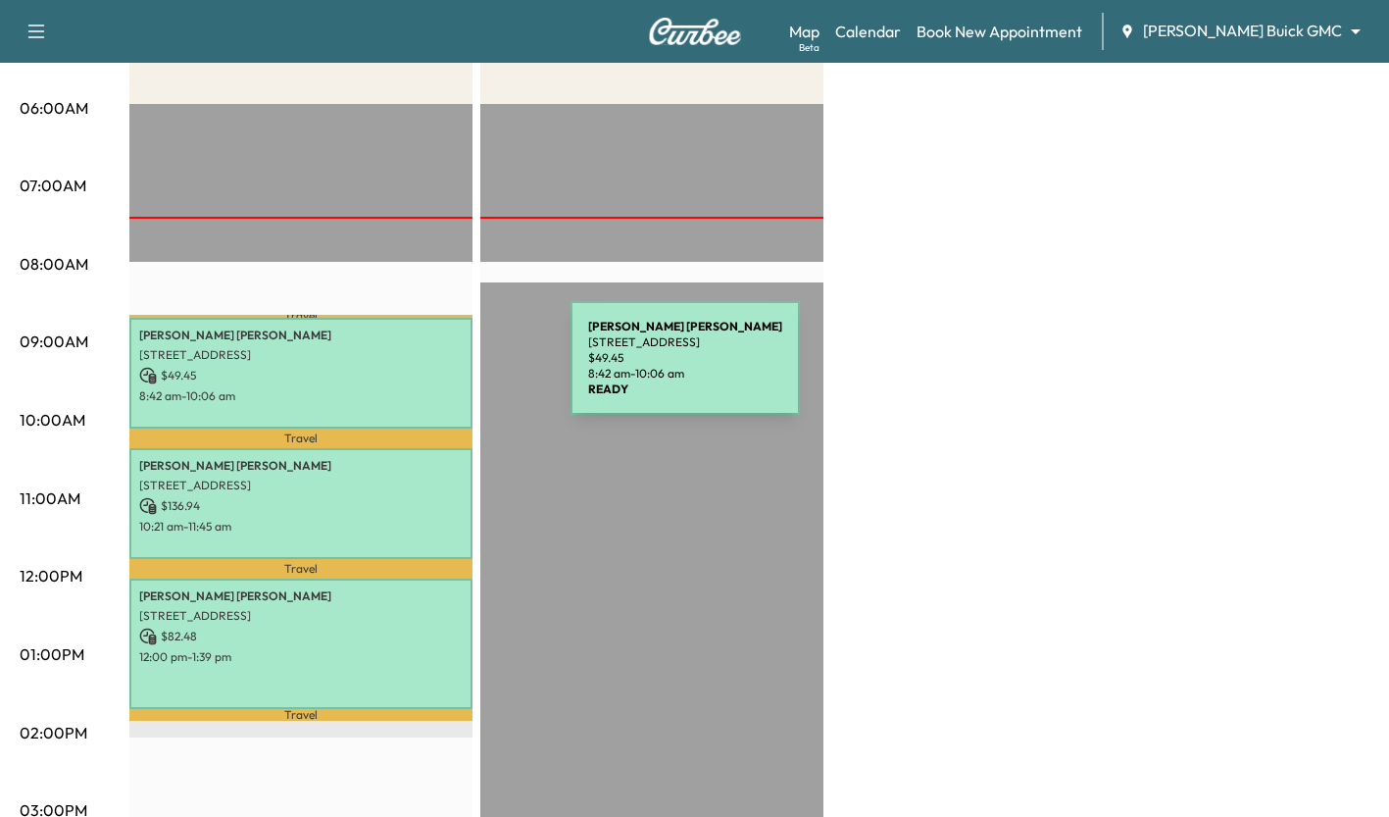
click at [423, 370] on p "$ 49.45" at bounding box center [300, 376] width 323 height 18
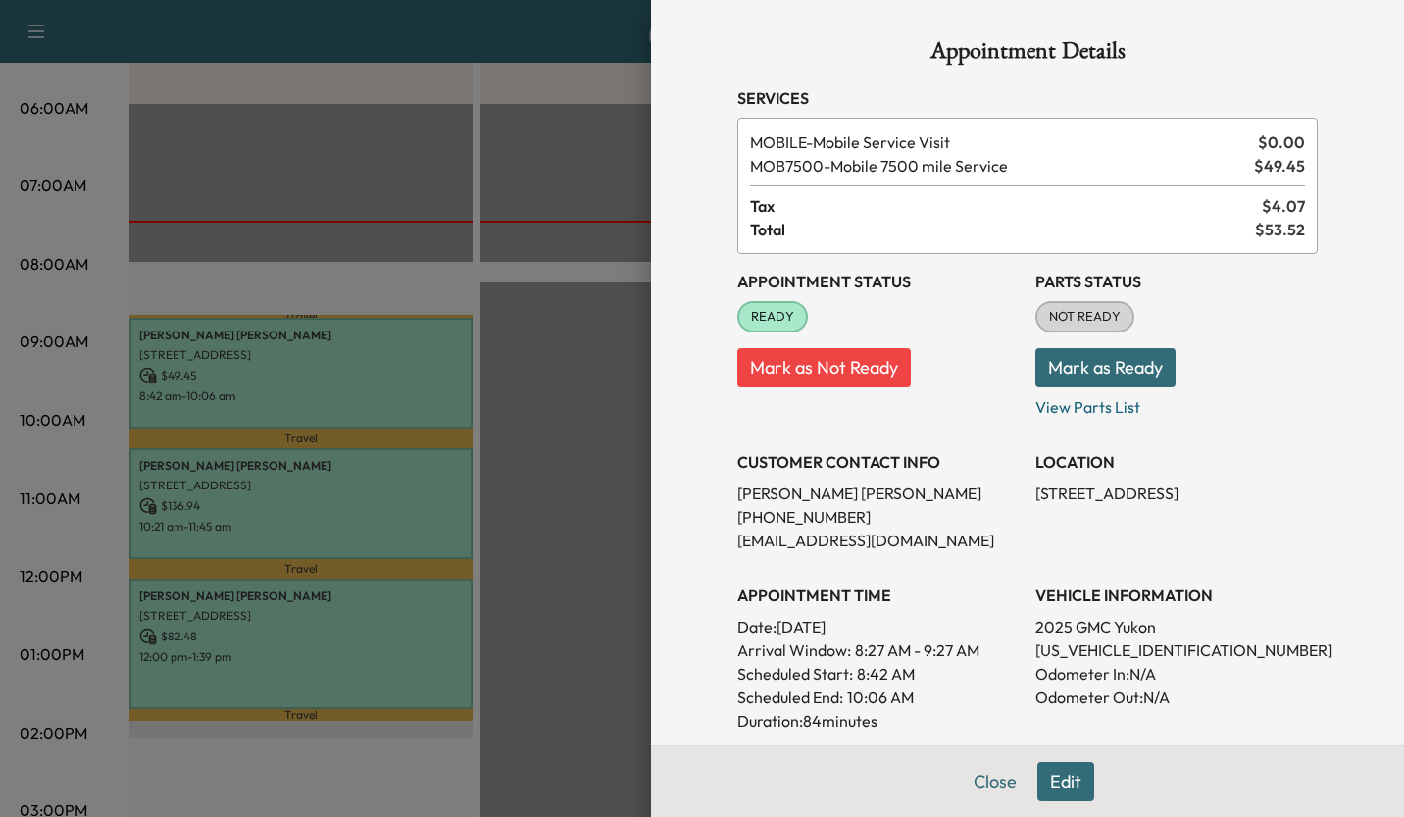
click at [691, 410] on div "Appointment Details Services MOBILE - Mobile Service Visit $ 0.00 MOB7500 - Mob…" at bounding box center [1027, 408] width 753 height 817
click at [618, 423] on div at bounding box center [702, 408] width 1404 height 817
